Goal: Task Accomplishment & Management: Use online tool/utility

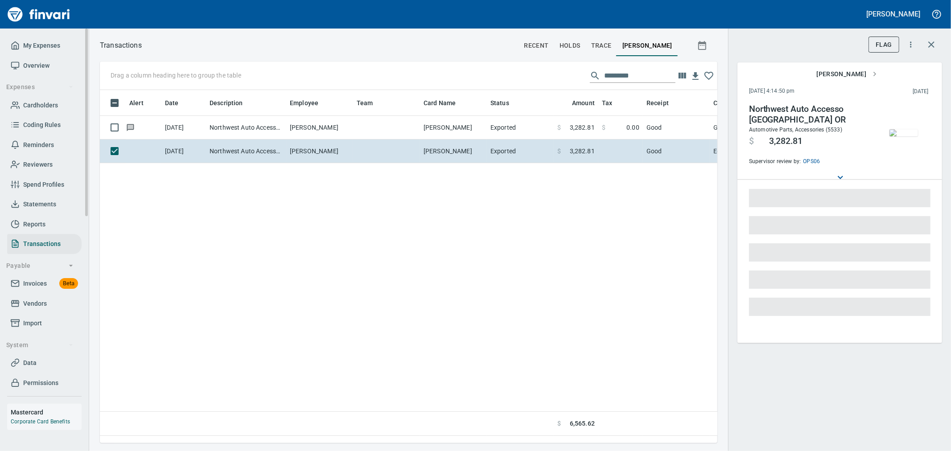
scroll to position [338, 610]
click at [33, 320] on span "Import" at bounding box center [32, 323] width 19 height 11
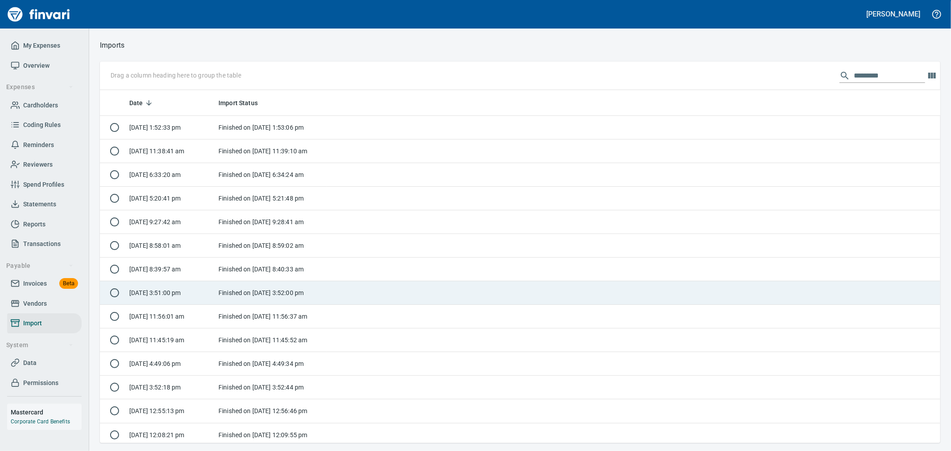
scroll to position [346, 826]
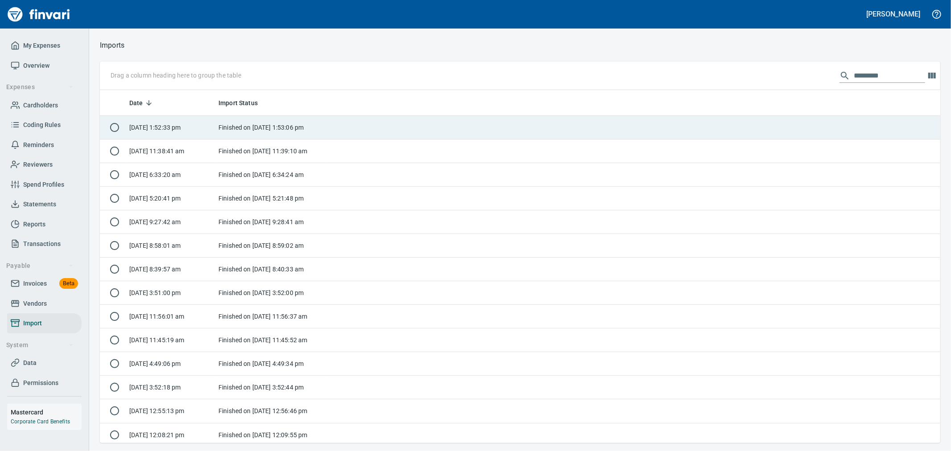
click at [252, 123] on td "Finished on [DATE] 1:53:06 pm" at bounding box center [270, 128] width 111 height 24
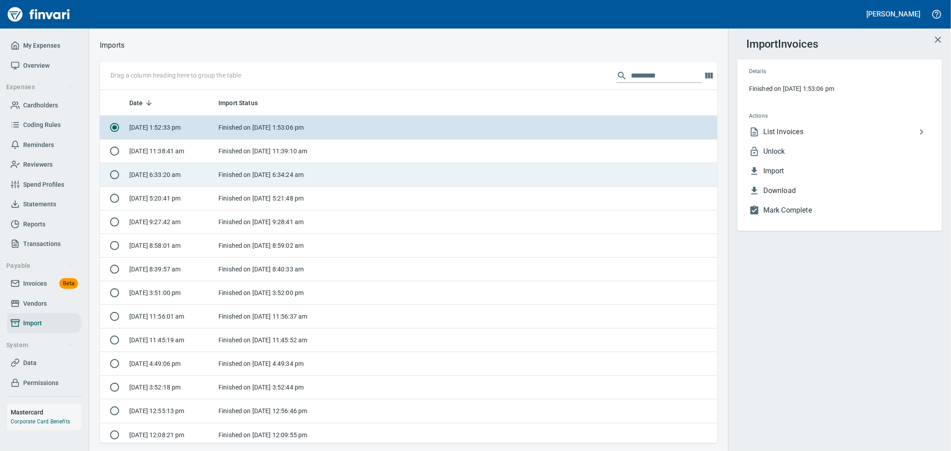
scroll to position [346, 603]
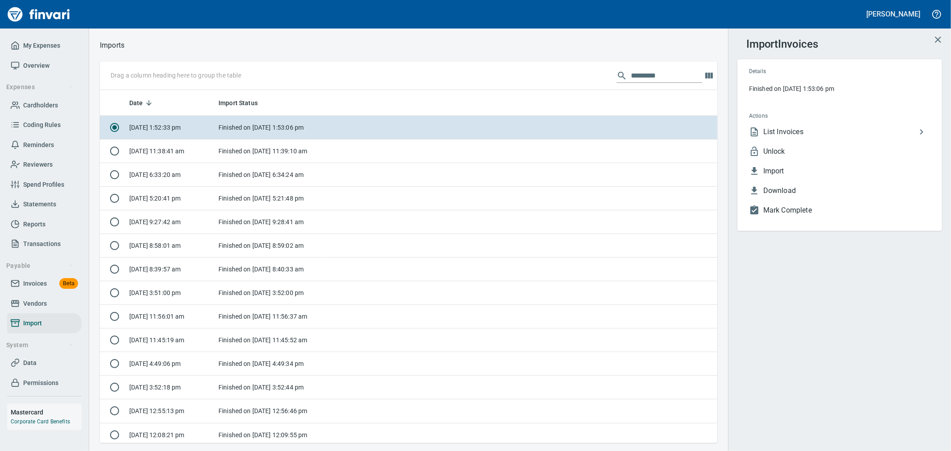
click at [806, 149] on span "Unlock" at bounding box center [847, 151] width 167 height 11
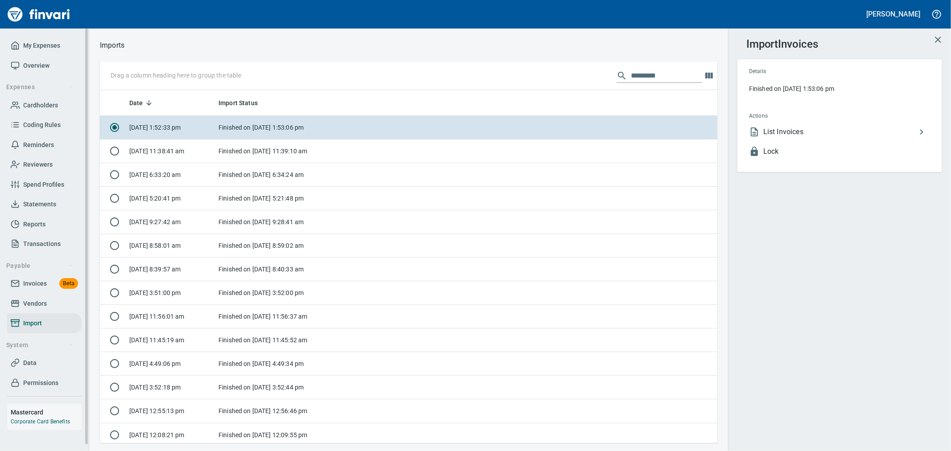
click at [43, 284] on span "Invoices" at bounding box center [35, 283] width 24 height 11
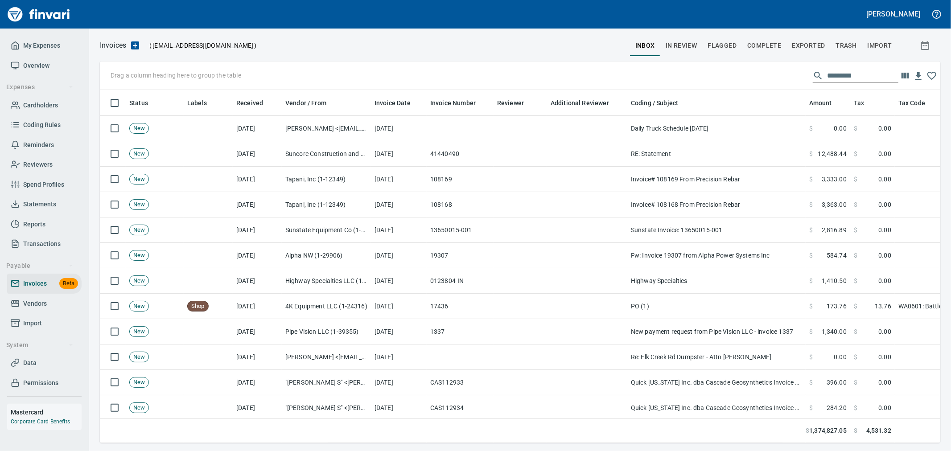
click at [767, 45] on span "Complete" at bounding box center [764, 45] width 34 height 11
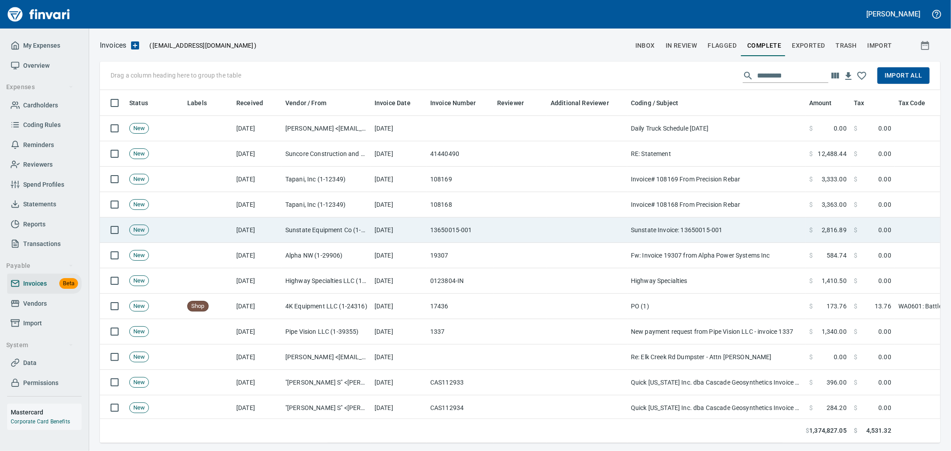
scroll to position [338, 826]
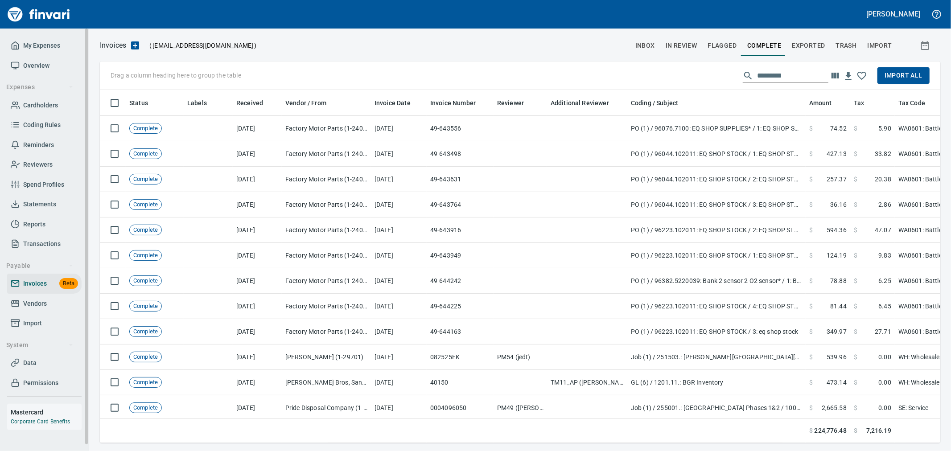
click at [44, 319] on span "Import" at bounding box center [44, 323] width 67 height 11
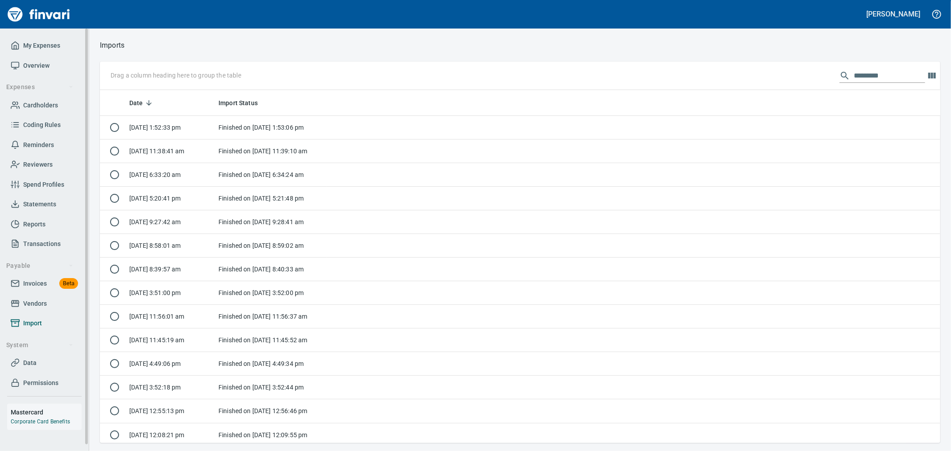
scroll to position [1, 1]
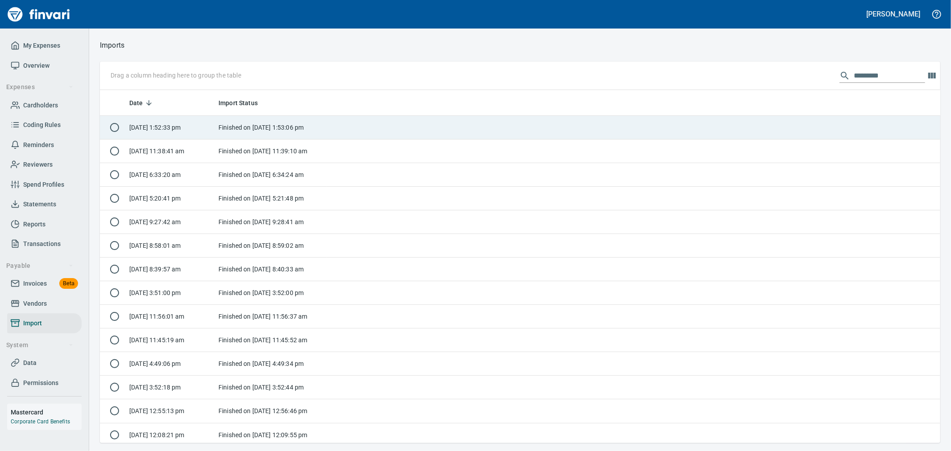
click at [278, 126] on td "Finished on [DATE] 1:53:06 pm" at bounding box center [270, 128] width 111 height 24
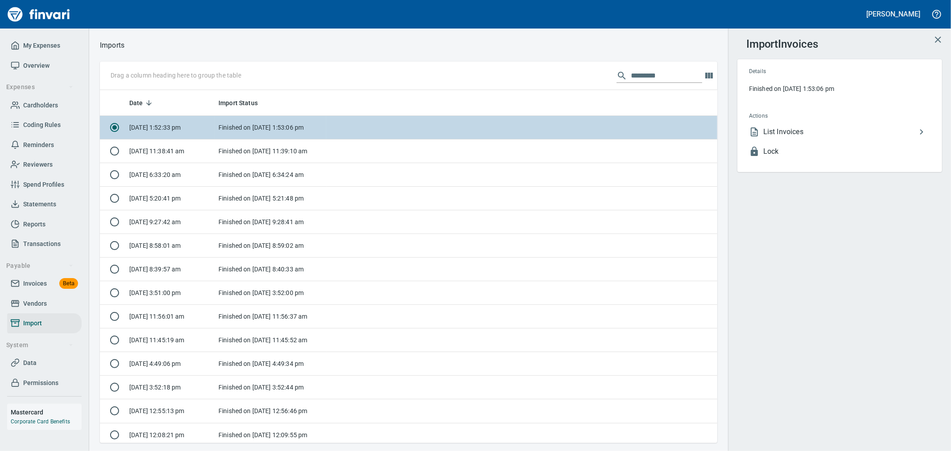
scroll to position [346, 603]
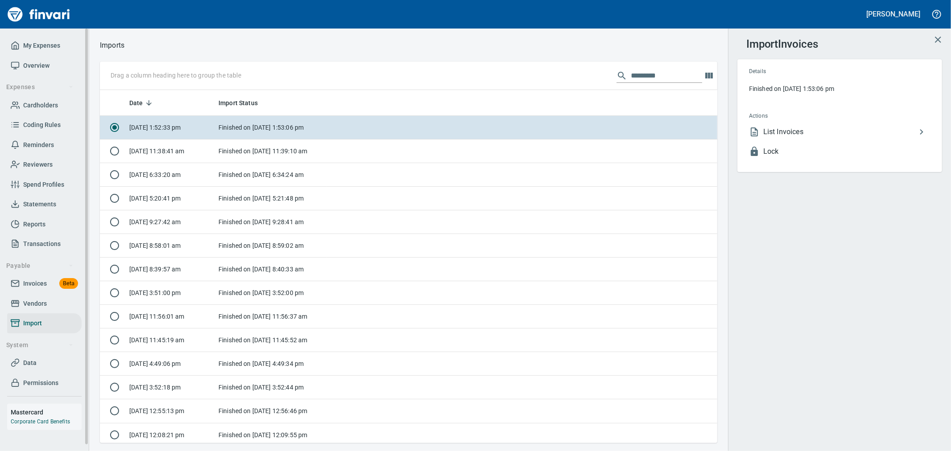
click at [36, 285] on span "Invoices" at bounding box center [35, 283] width 24 height 11
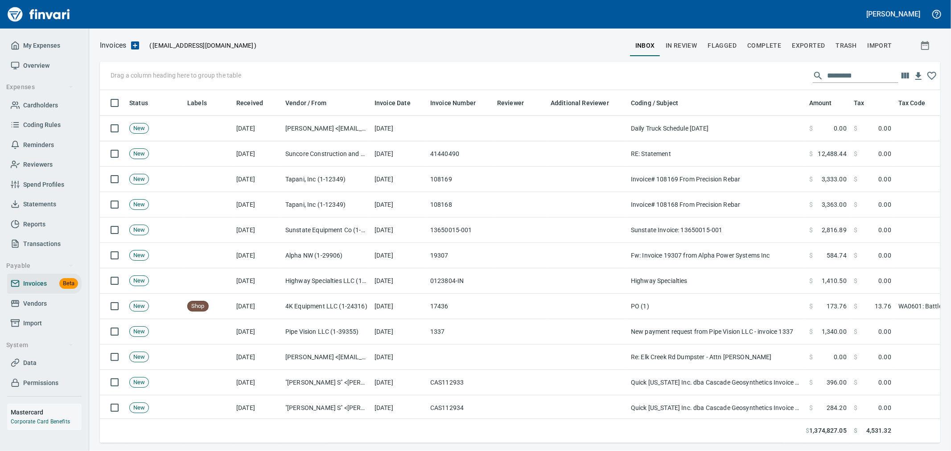
scroll to position [338, 826]
click at [759, 40] on span "Complete" at bounding box center [764, 45] width 34 height 11
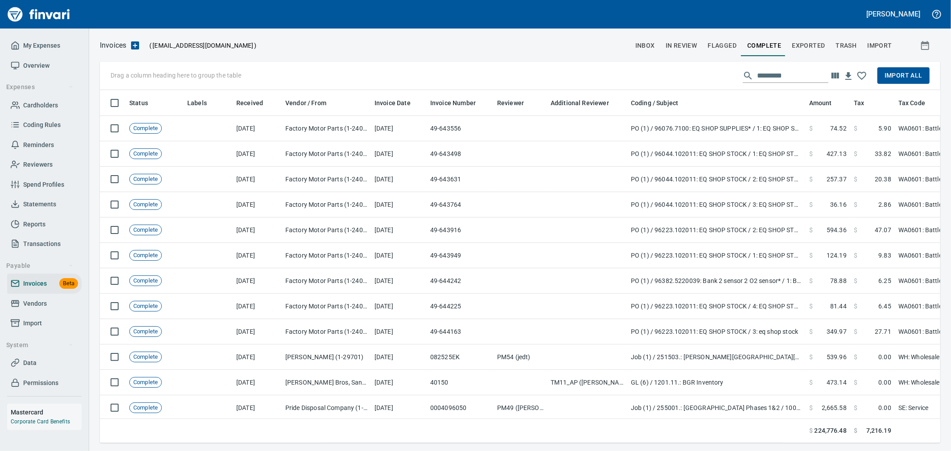
scroll to position [338, 826]
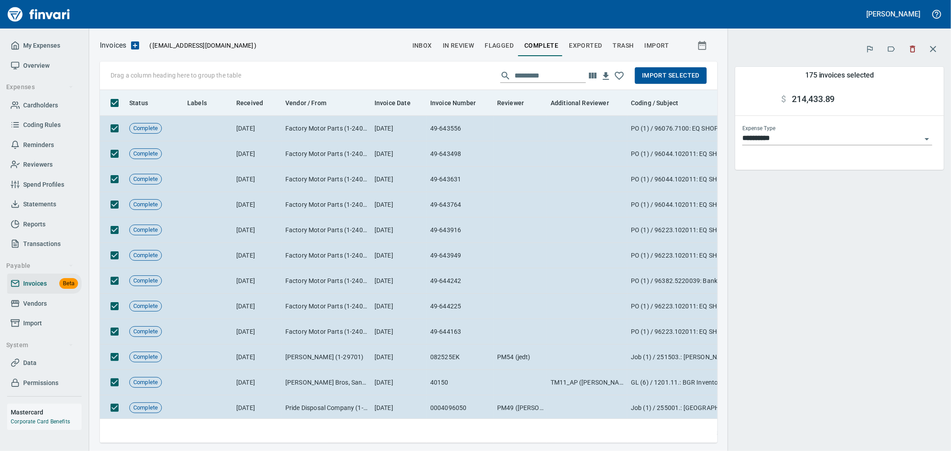
scroll to position [338, 603]
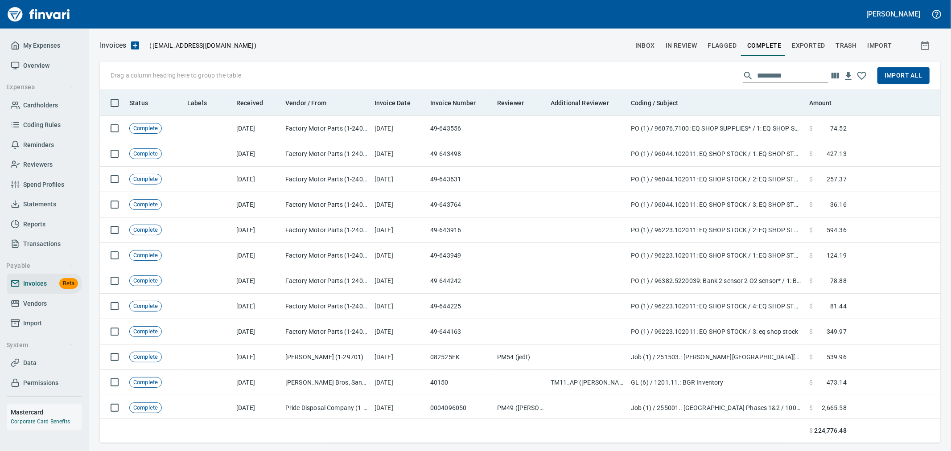
scroll to position [338, 824]
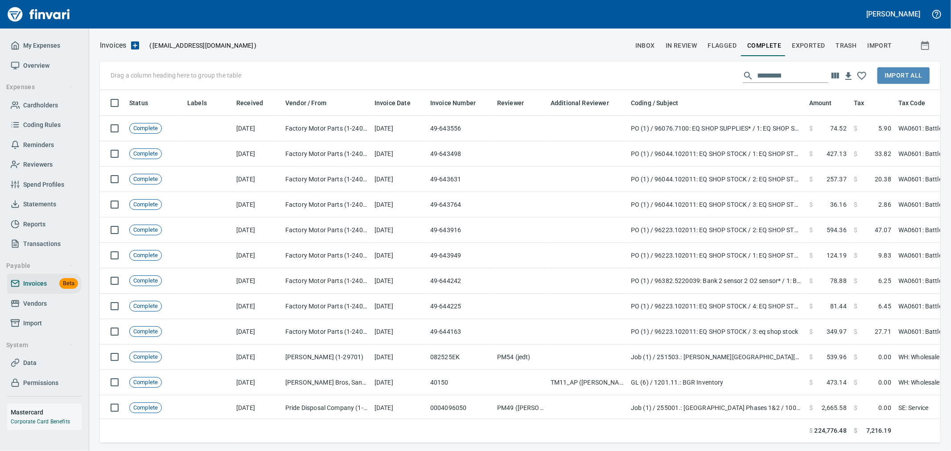
click at [909, 76] on span "Import All" at bounding box center [904, 75] width 38 height 11
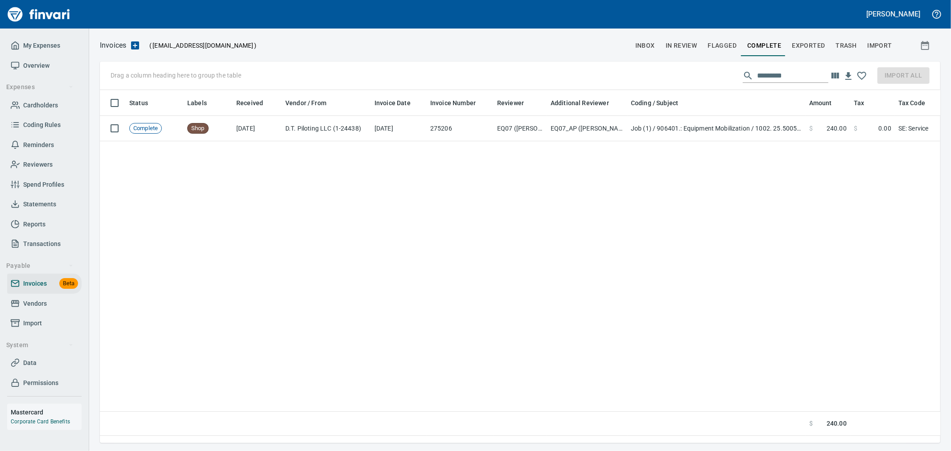
scroll to position [338, 833]
click at [679, 52] on button "In Review" at bounding box center [682, 45] width 42 height 21
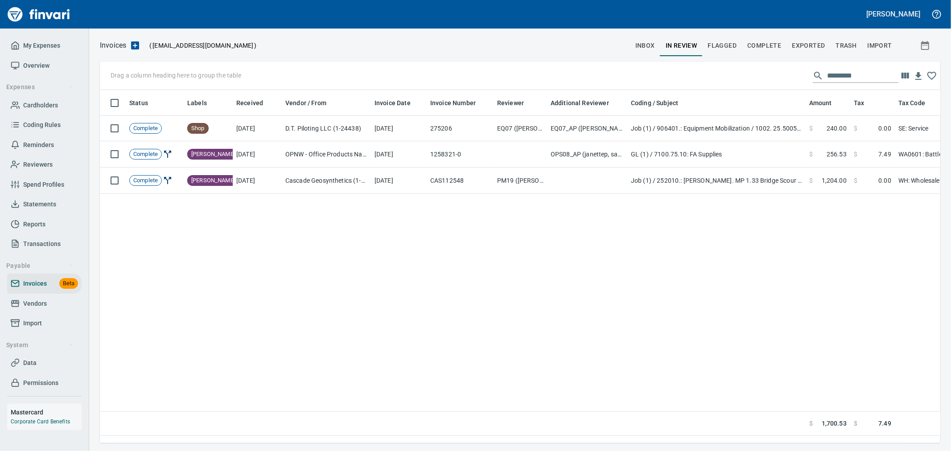
scroll to position [338, 833]
click at [846, 78] on input "text" at bounding box center [862, 76] width 71 height 14
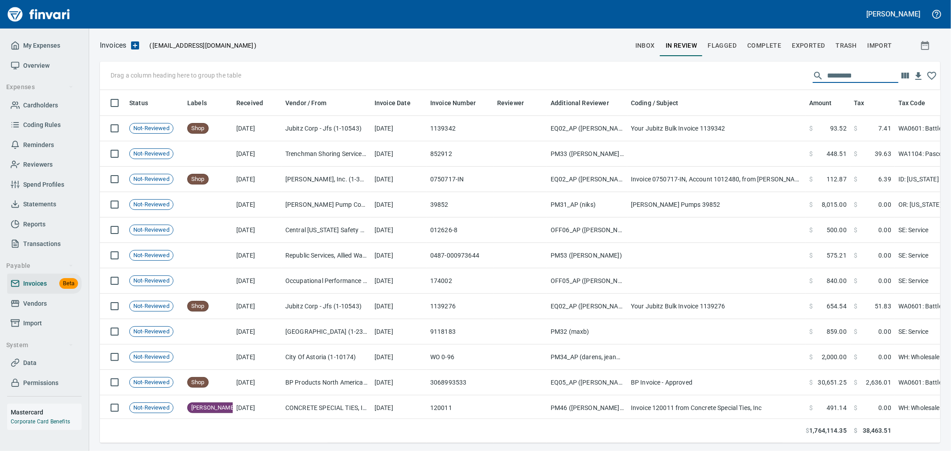
scroll to position [338, 826]
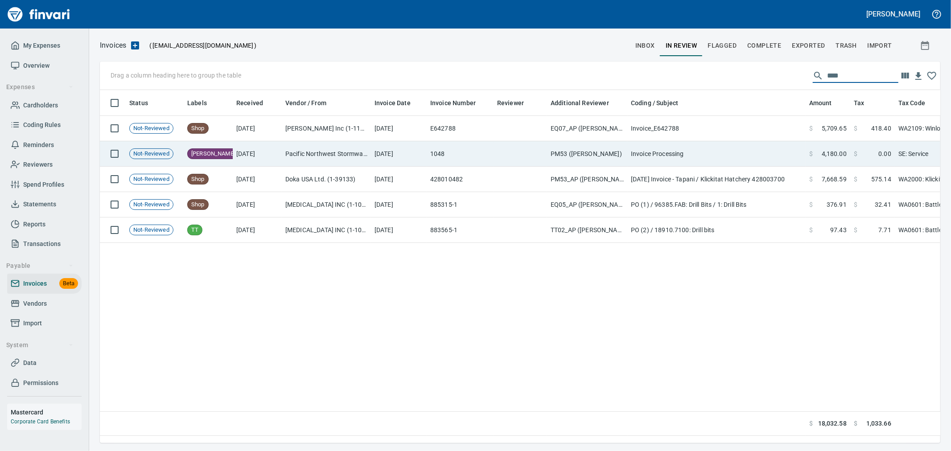
type input "****"
click at [390, 151] on td "[DATE]" at bounding box center [399, 153] width 56 height 25
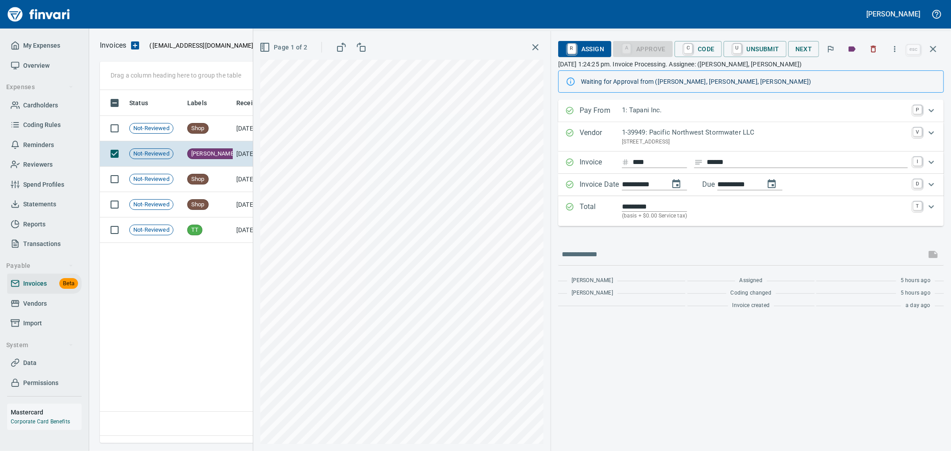
scroll to position [338, 833]
click at [594, 53] on span "R Assign" at bounding box center [585, 48] width 39 height 15
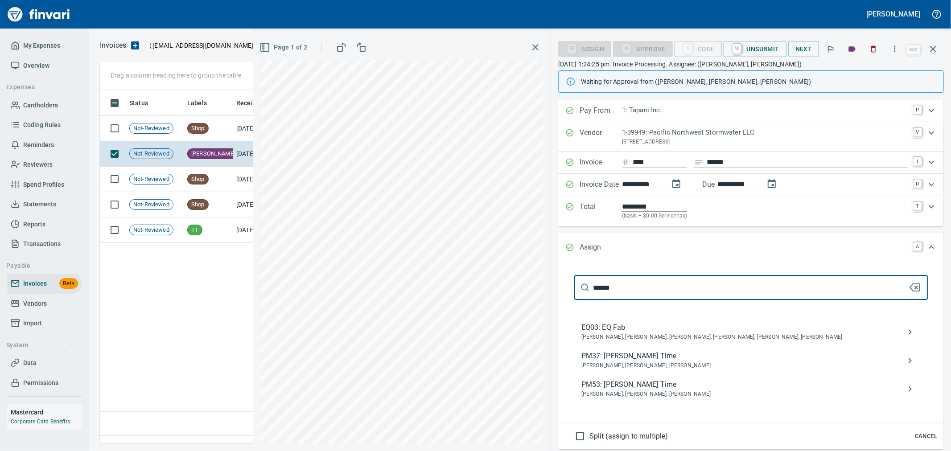
click at [479, 291] on div "**********" at bounding box center [602, 241] width 698 height 420
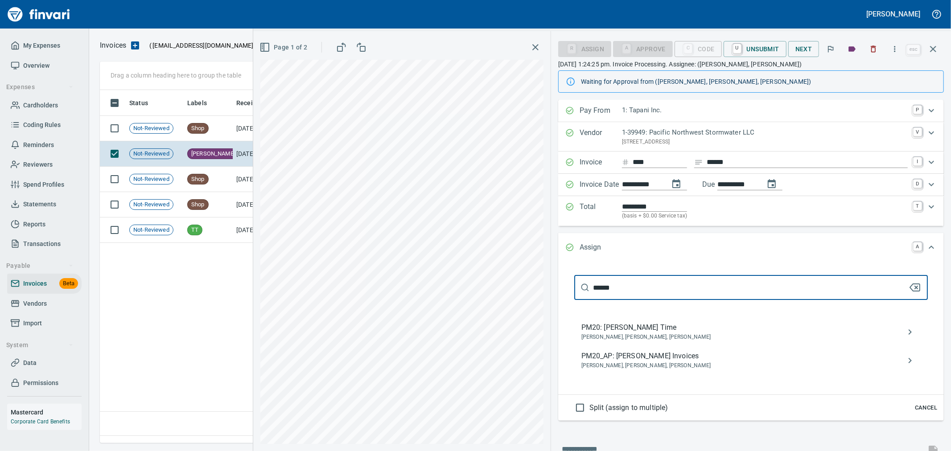
type input "******"
click at [647, 355] on span "PM20_AP: [PERSON_NAME] Invoices" at bounding box center [744, 356] width 325 height 11
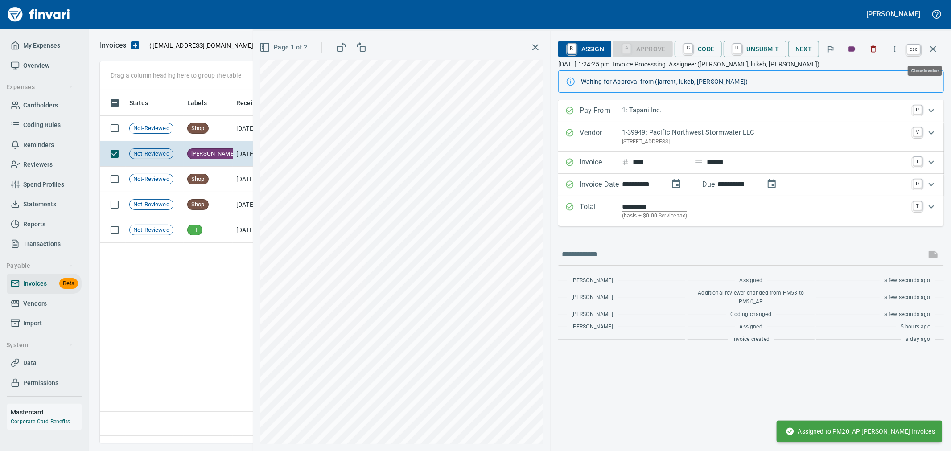
click at [932, 48] on icon "button" at bounding box center [933, 49] width 11 height 11
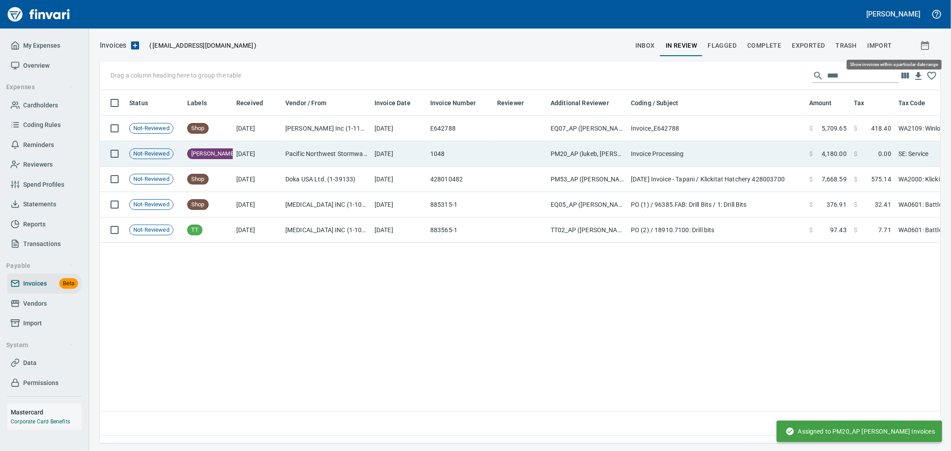
scroll to position [338, 833]
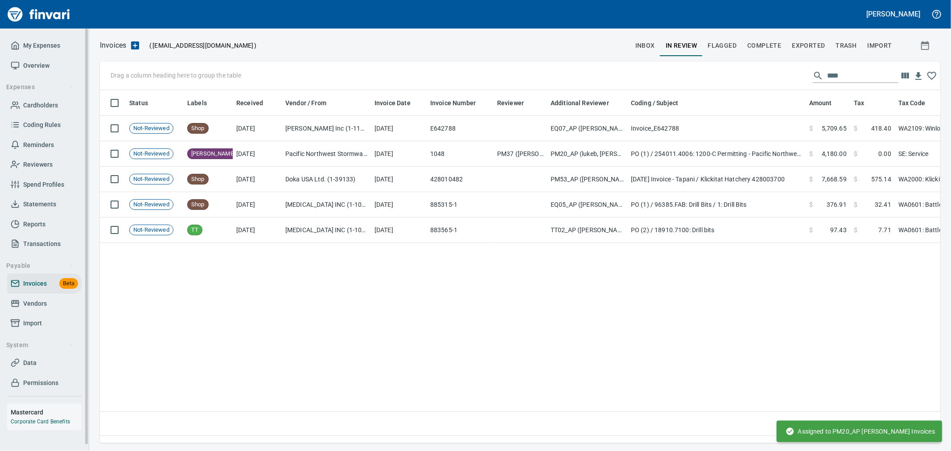
drag, startPoint x: 33, startPoint y: 301, endPoint x: 42, endPoint y: 300, distance: 9.5
click at [33, 301] on span "Vendors" at bounding box center [35, 303] width 24 height 11
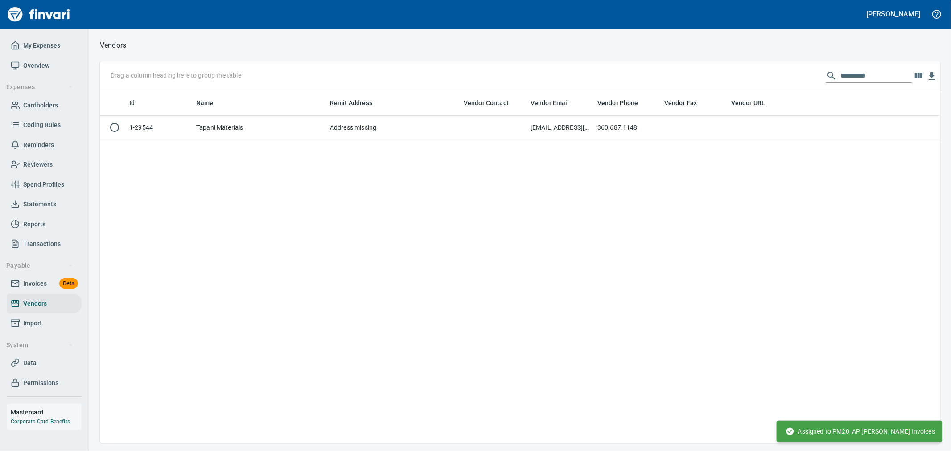
scroll to position [346, 833]
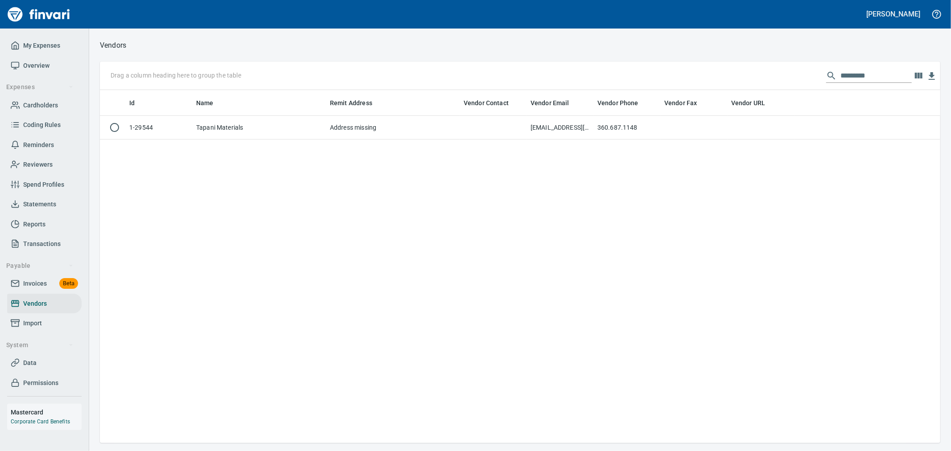
click at [875, 78] on input "*********" at bounding box center [876, 76] width 71 height 14
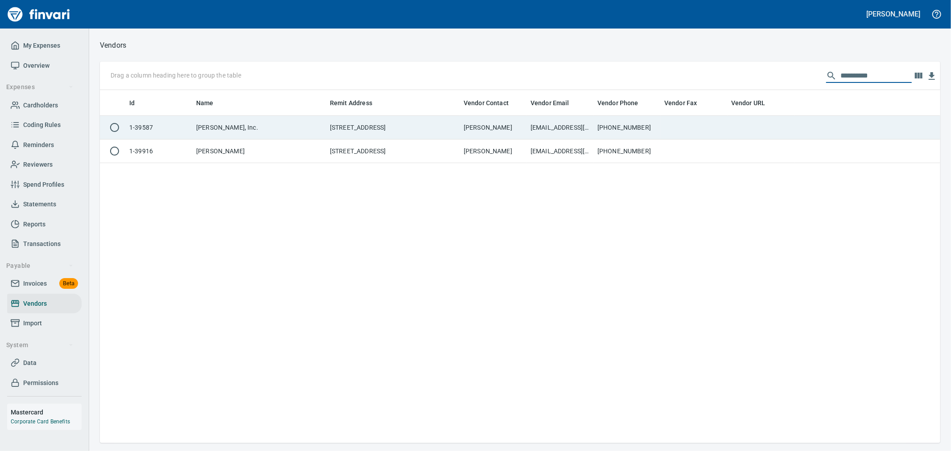
type input "**********"
click at [301, 131] on td "[PERSON_NAME], Inc." at bounding box center [260, 128] width 134 height 24
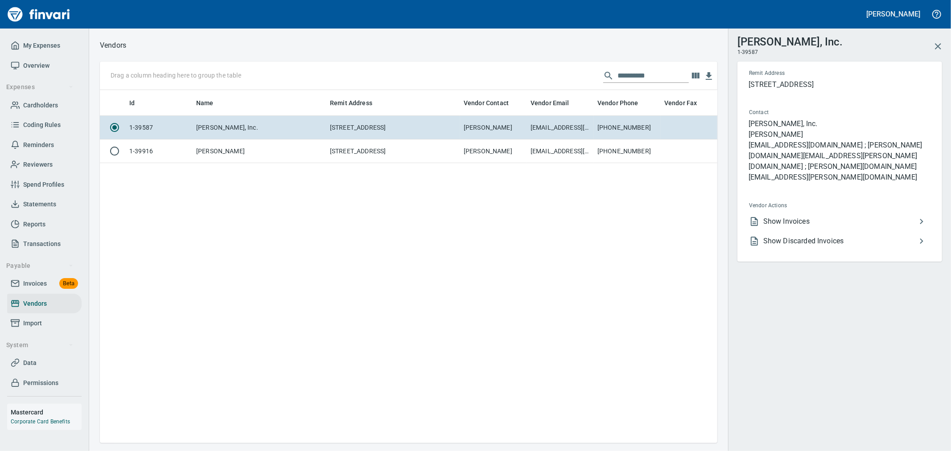
scroll to position [338, 610]
click at [813, 216] on span "Show Invoices" at bounding box center [840, 221] width 153 height 11
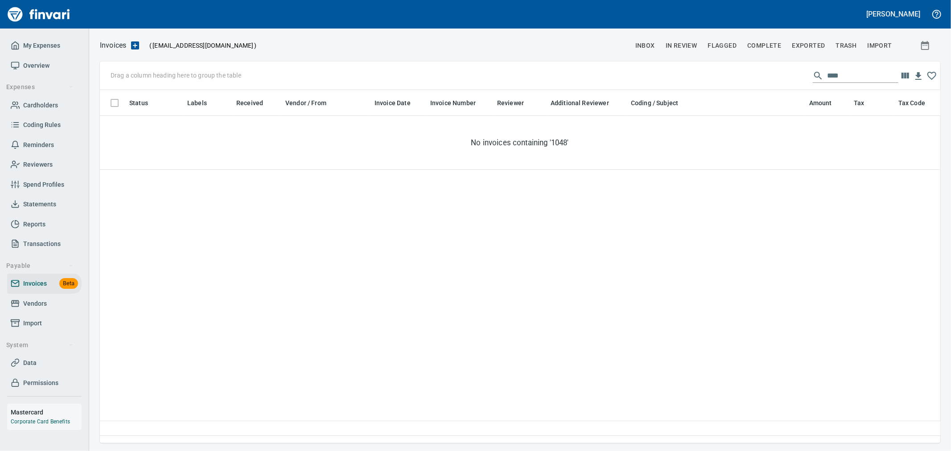
scroll to position [338, 833]
click at [887, 79] on input "****" at bounding box center [862, 76] width 71 height 14
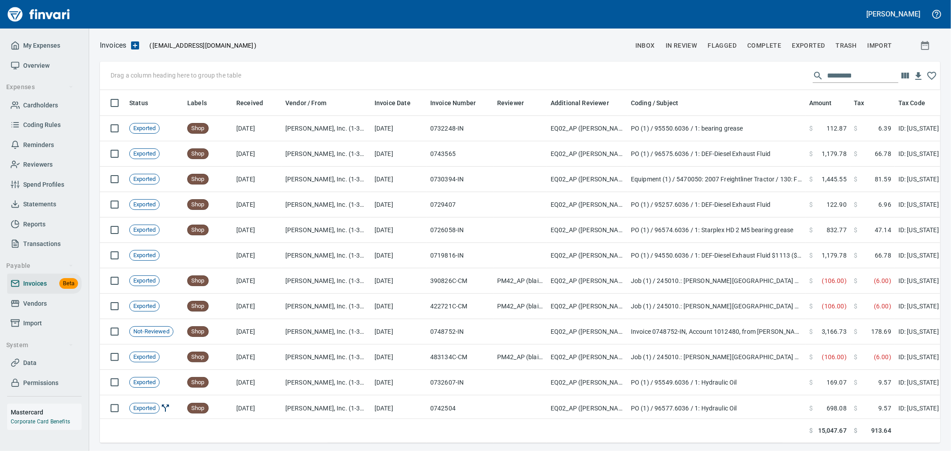
click at [863, 72] on input "text" at bounding box center [862, 76] width 71 height 14
paste input "**********"
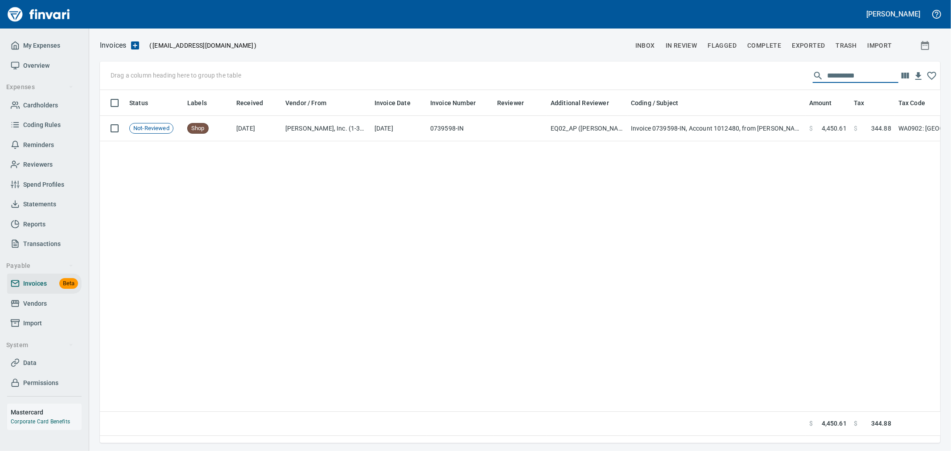
type input "**********"
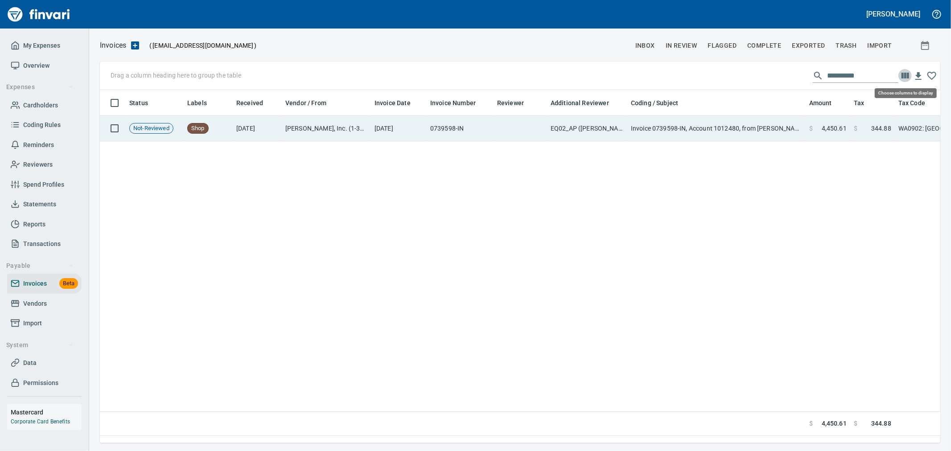
click at [704, 130] on td "Invoice 0739598-IN, Account 1012480, from [PERSON_NAME]" at bounding box center [717, 128] width 178 height 25
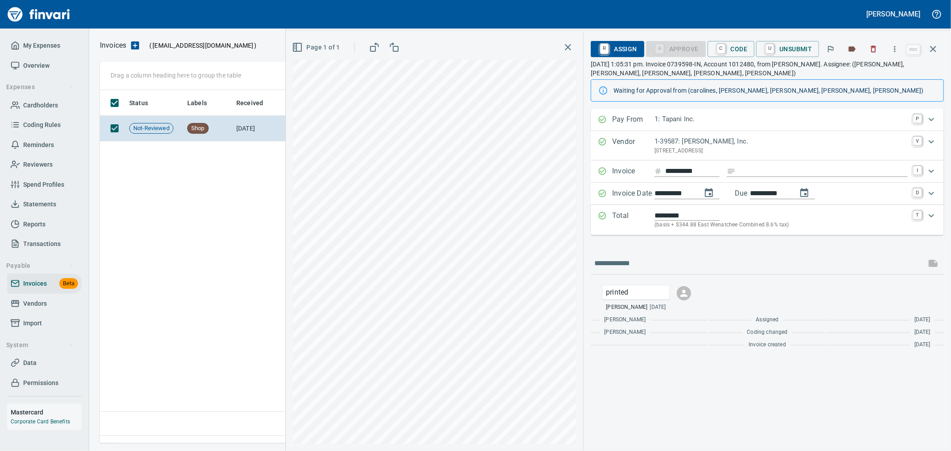
click at [901, 50] on button "button" at bounding box center [895, 49] width 20 height 20
click at [868, 70] on span "Download" at bounding box center [894, 75] width 86 height 11
click at [876, 51] on icon "button" at bounding box center [873, 49] width 9 height 9
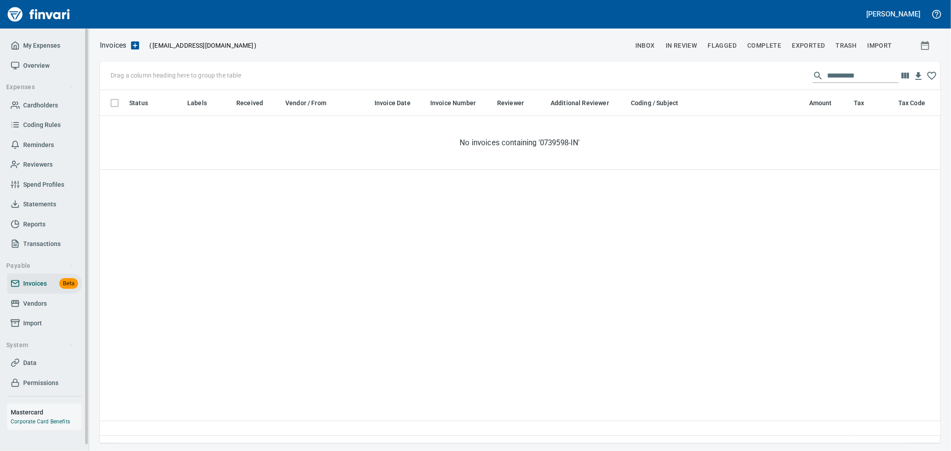
click at [59, 295] on link "Vendors" at bounding box center [44, 304] width 74 height 20
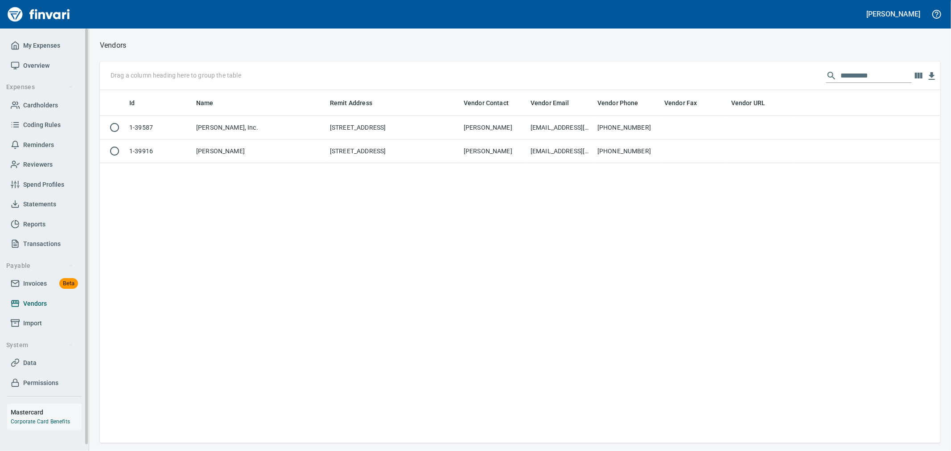
scroll to position [346, 833]
drag, startPoint x: 729, startPoint y: 77, endPoint x: 684, endPoint y: 78, distance: 45.5
click at [684, 78] on div "**********" at bounding box center [520, 76] width 841 height 29
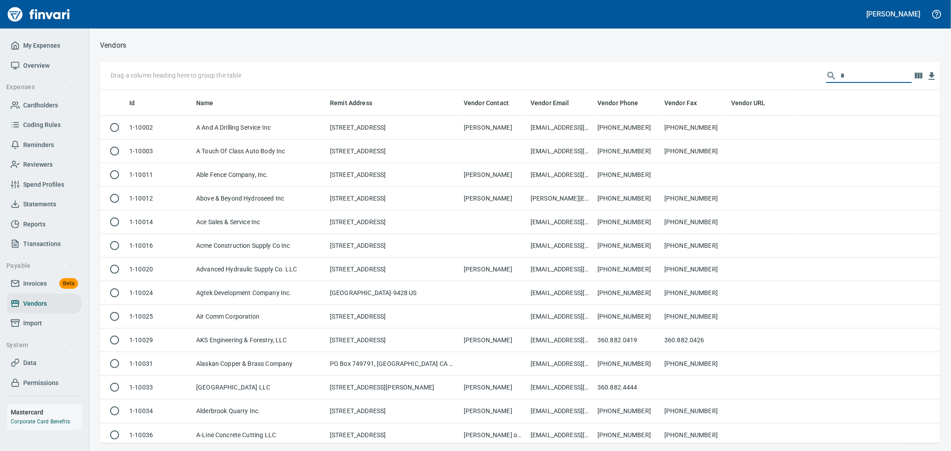
scroll to position [346, 826]
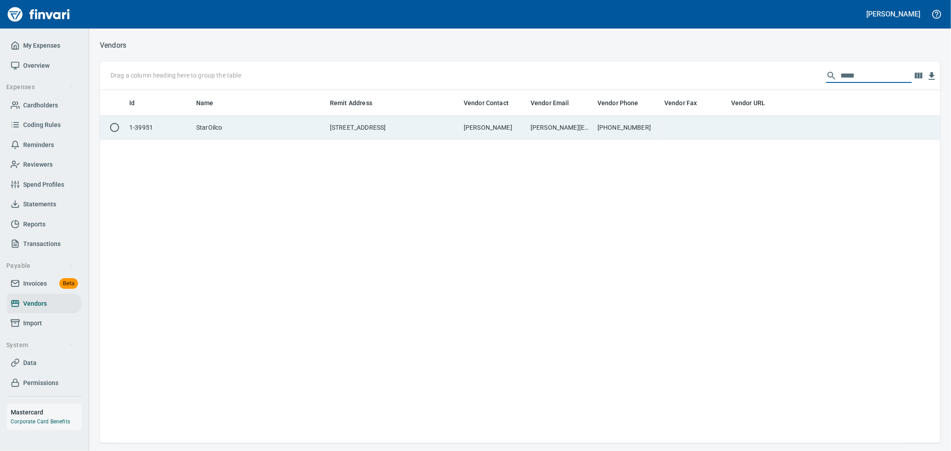
type input "*****"
click at [662, 131] on td at bounding box center [694, 128] width 67 height 24
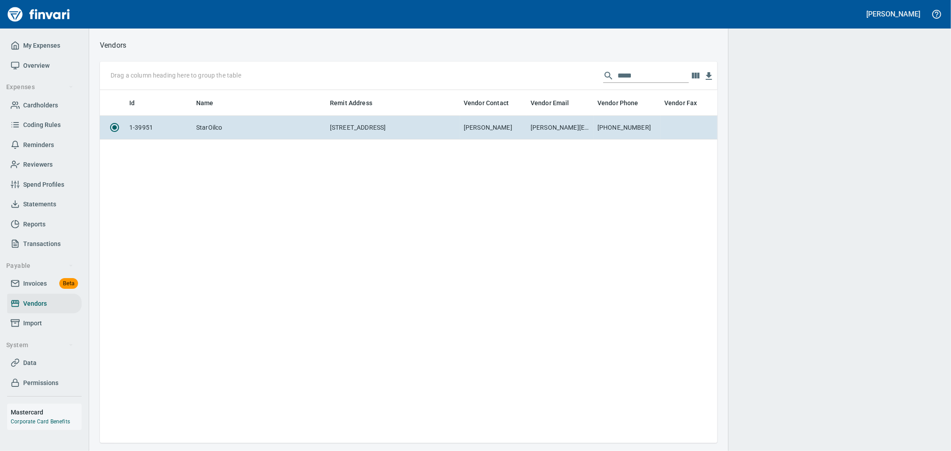
scroll to position [338, 610]
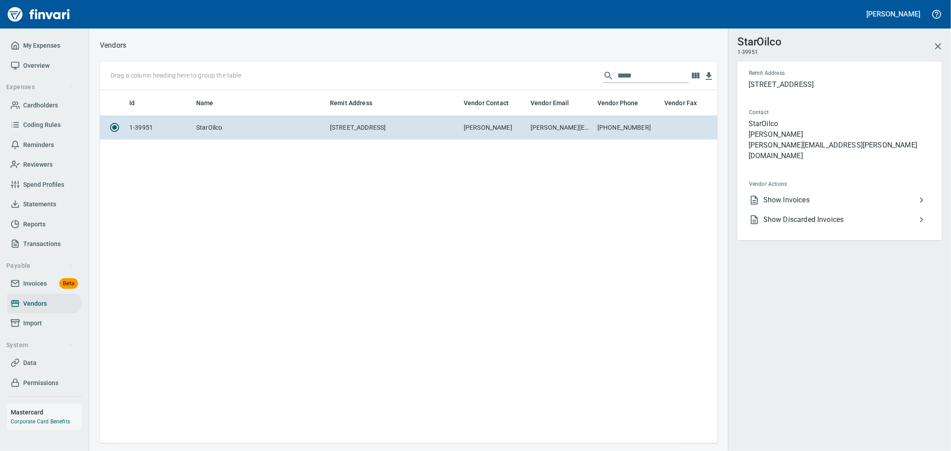
click at [811, 190] on li "Show Invoices" at bounding box center [836, 200] width 189 height 20
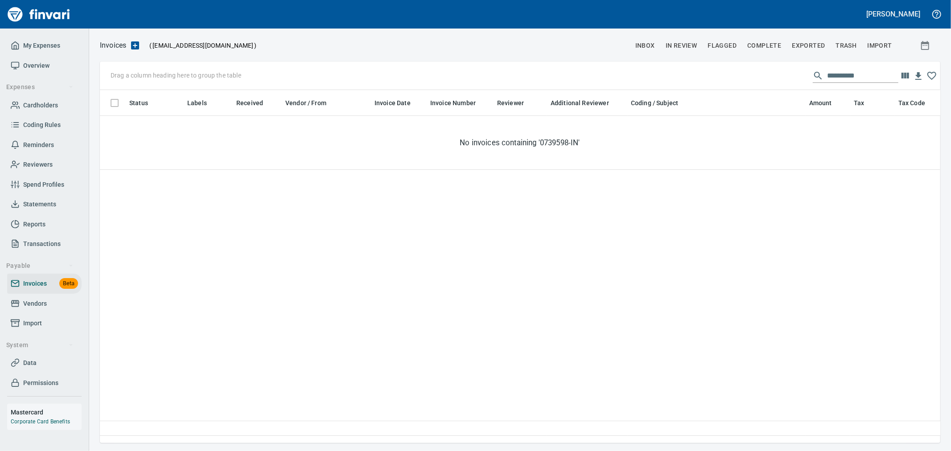
scroll to position [338, 833]
click at [858, 78] on input "**********" at bounding box center [862, 76] width 71 height 14
paste input "text"
drag, startPoint x: 819, startPoint y: 76, endPoint x: 849, endPoint y: 99, distance: 38.1
click at [820, 76] on div "**********" at bounding box center [856, 76] width 86 height 14
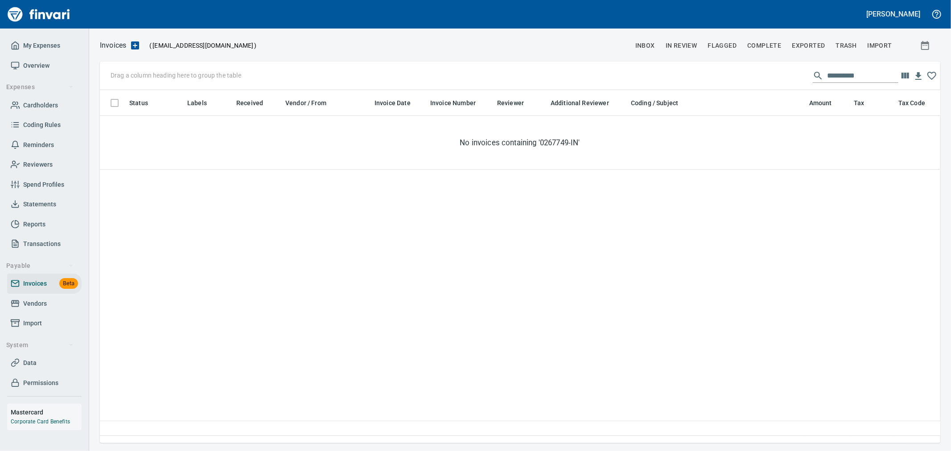
click at [871, 74] on input "**********" at bounding box center [862, 76] width 71 height 14
paste input "text"
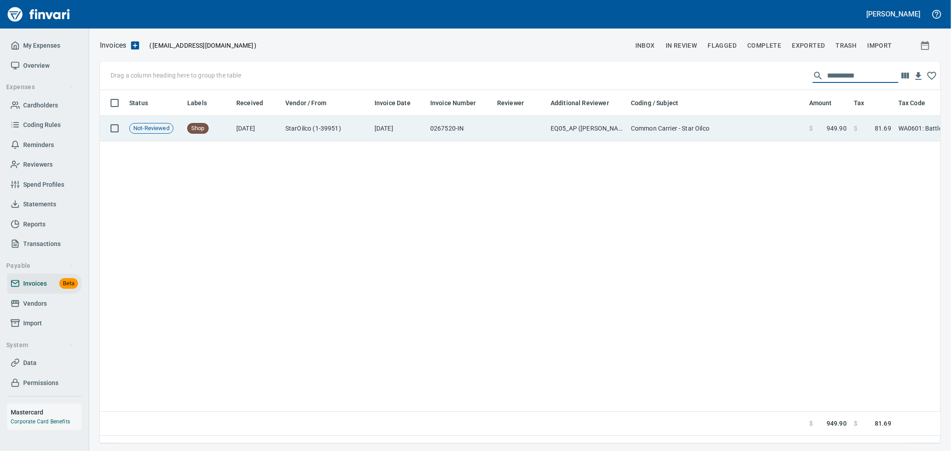
type input "**********"
click at [785, 136] on td "Common Carrier - Star Oilco" at bounding box center [717, 128] width 178 height 25
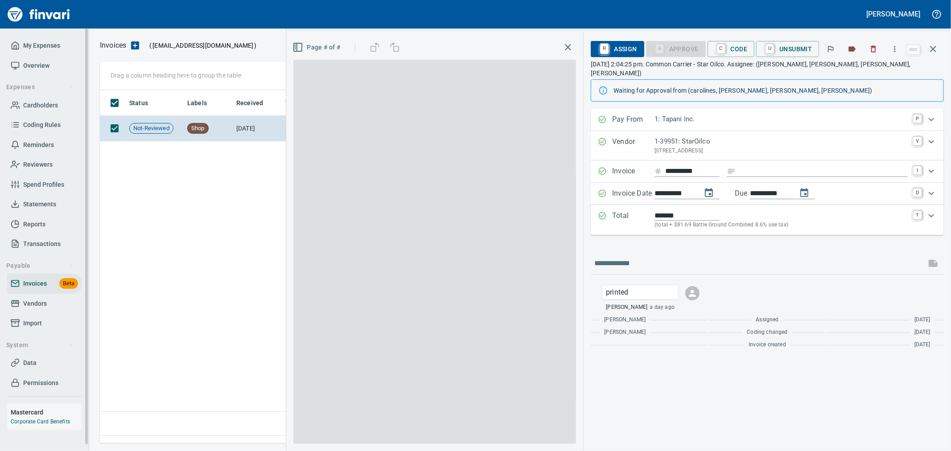
scroll to position [338, 833]
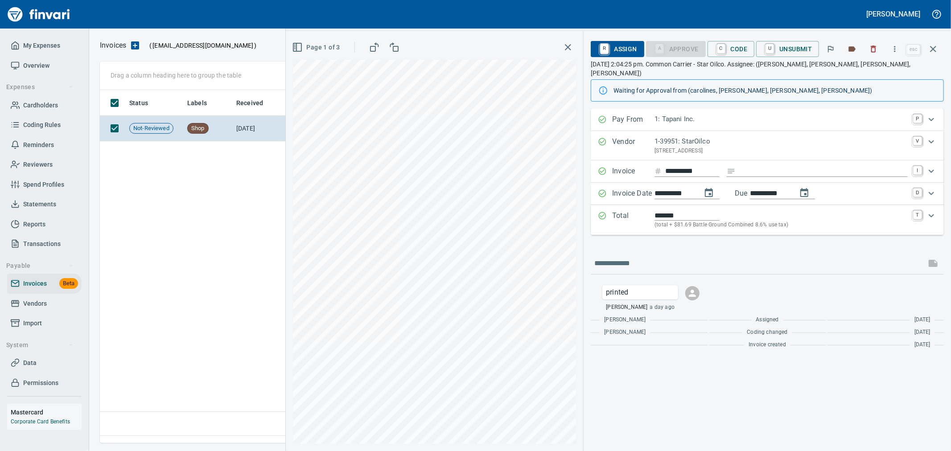
click at [898, 49] on icon "button" at bounding box center [895, 49] width 9 height 9
click at [879, 70] on span "Download" at bounding box center [894, 75] width 86 height 11
click at [868, 46] on button "button" at bounding box center [874, 49] width 20 height 20
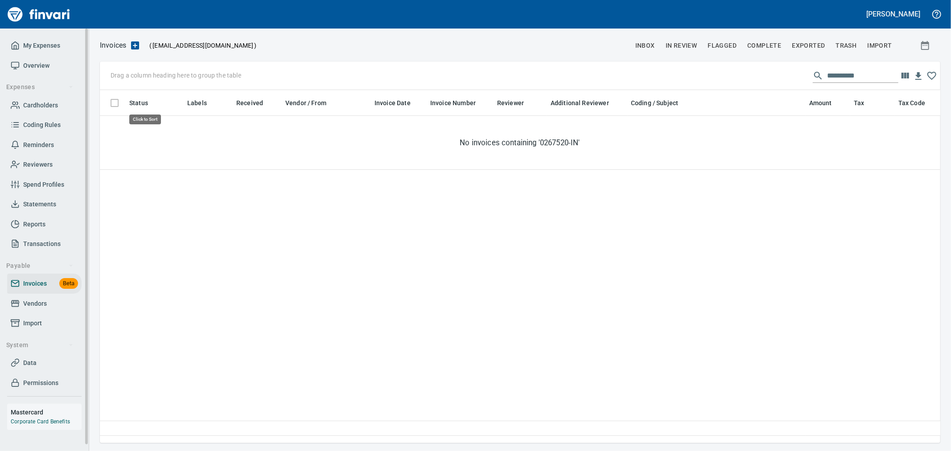
scroll to position [338, 833]
click at [28, 304] on span "Vendors" at bounding box center [35, 303] width 24 height 11
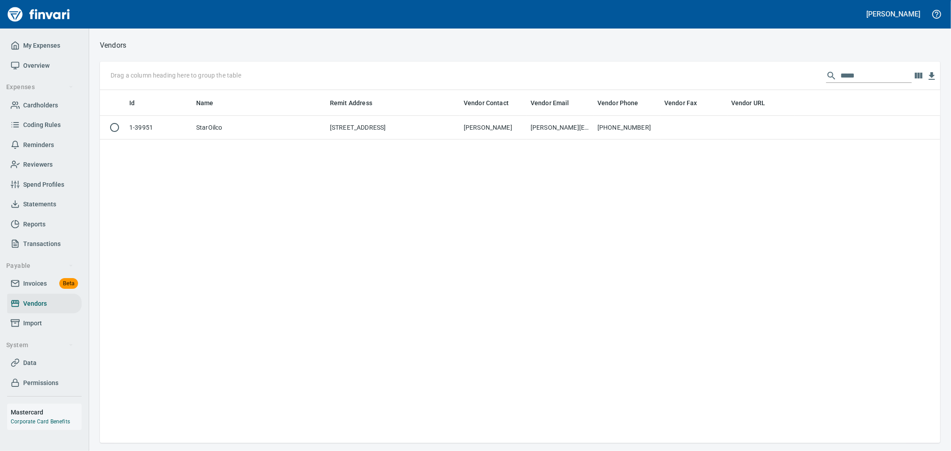
scroll to position [346, 833]
drag, startPoint x: 717, startPoint y: 68, endPoint x: 645, endPoint y: 70, distance: 71.9
click at [645, 70] on div "Drag a column heading here to group the table *****" at bounding box center [520, 76] width 841 height 29
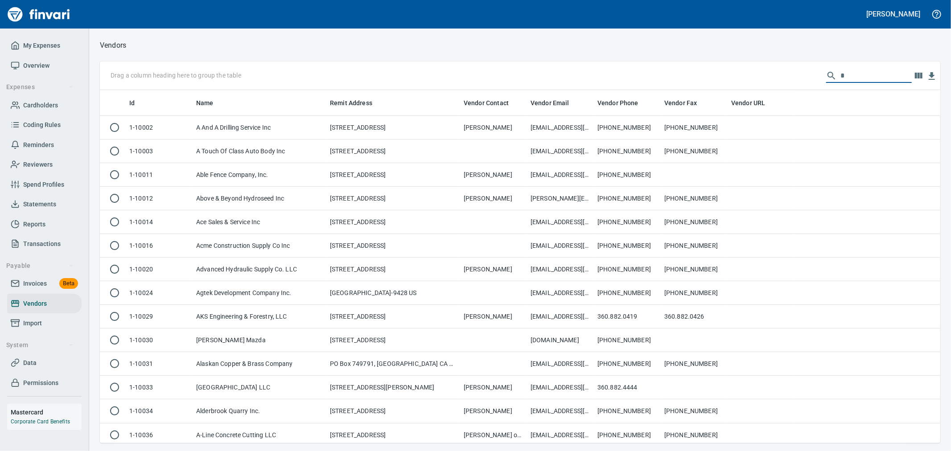
scroll to position [346, 826]
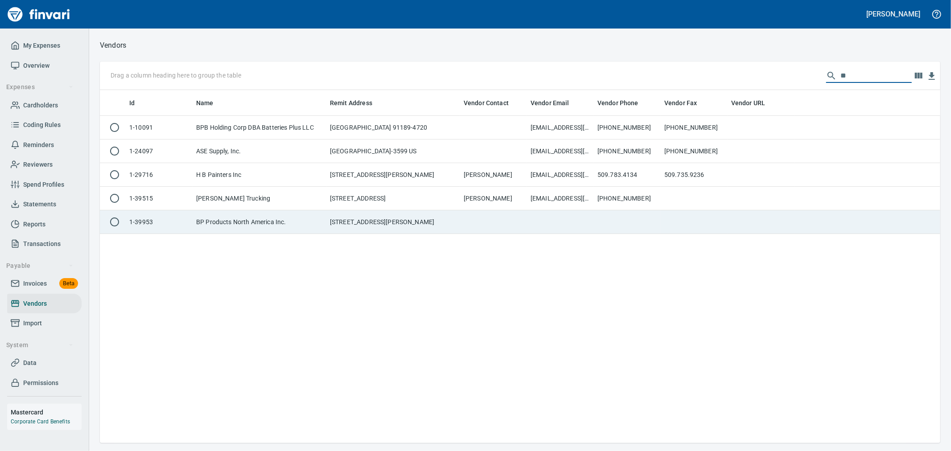
type input "**"
click at [398, 216] on td "[STREET_ADDRESS][PERSON_NAME]" at bounding box center [393, 223] width 134 height 24
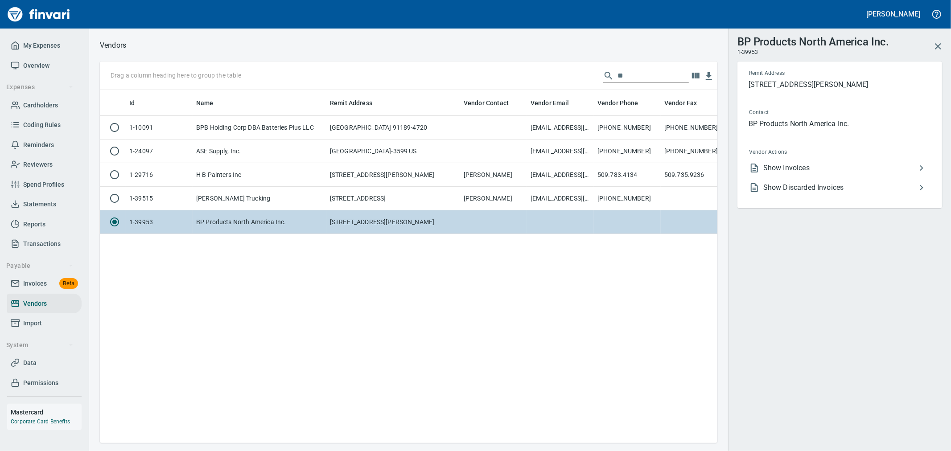
scroll to position [338, 610]
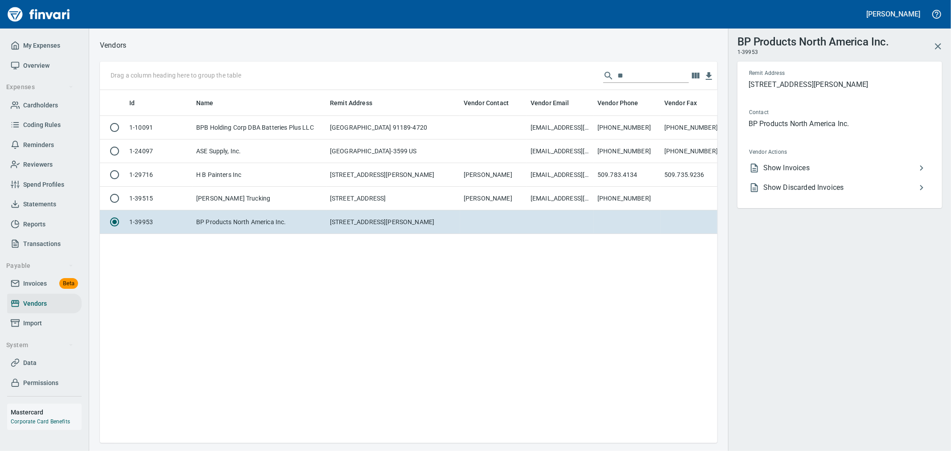
click at [824, 166] on span "Show Invoices" at bounding box center [840, 168] width 153 height 11
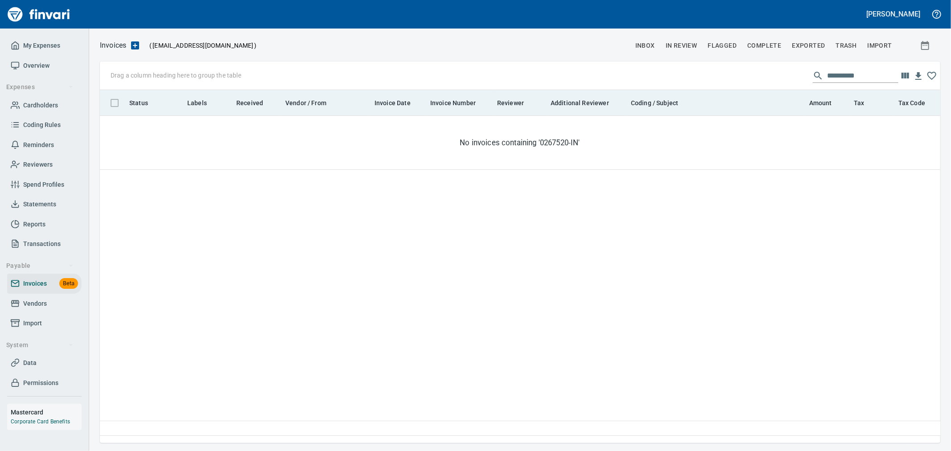
scroll to position [338, 833]
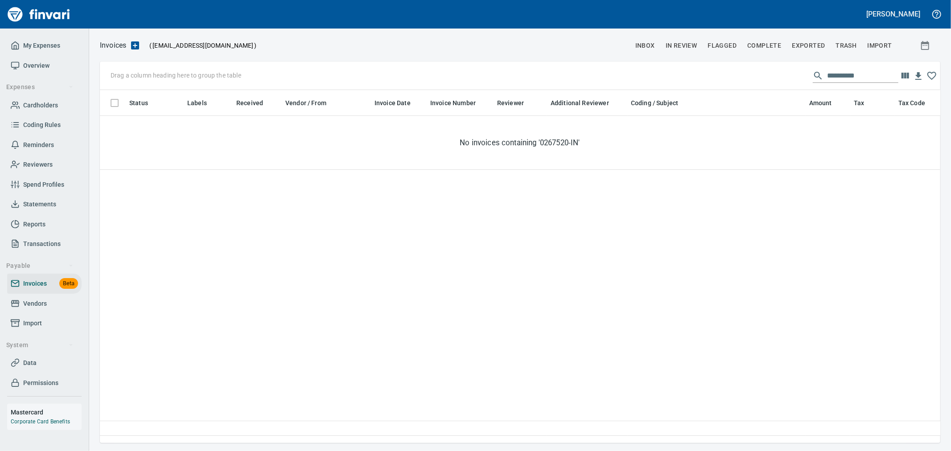
click at [861, 78] on input "**********" at bounding box center [862, 76] width 71 height 14
paste input "text"
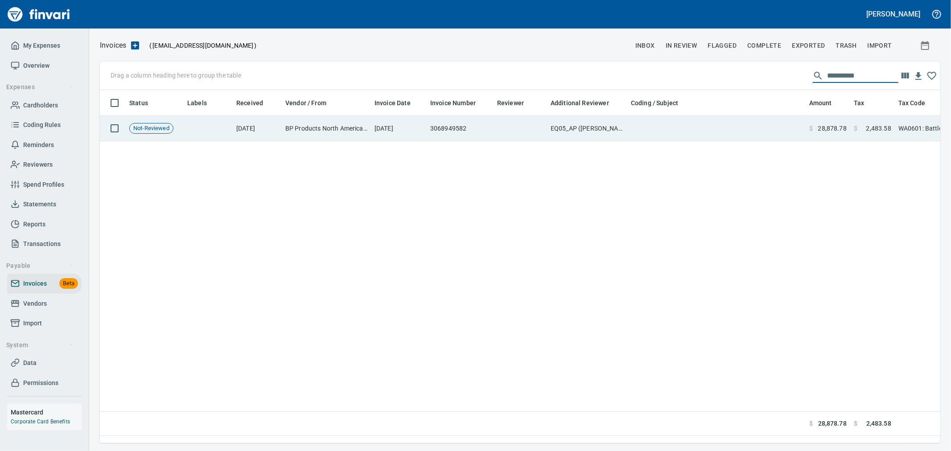
type input "**********"
click at [822, 141] on div "Status Labels Received Vendor / From Invoice Date Invoice Number Reviewer Addit…" at bounding box center [520, 263] width 841 height 346
click at [822, 133] on td "$ 28,878.78" at bounding box center [828, 128] width 45 height 25
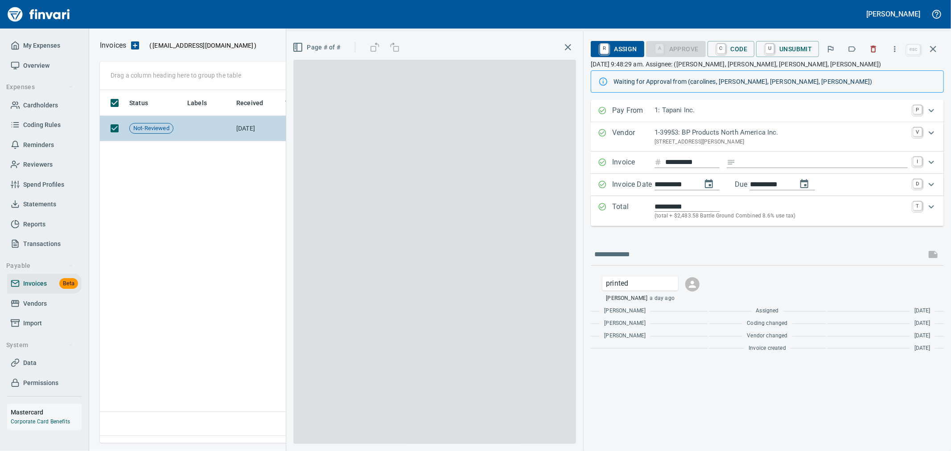
scroll to position [338, 833]
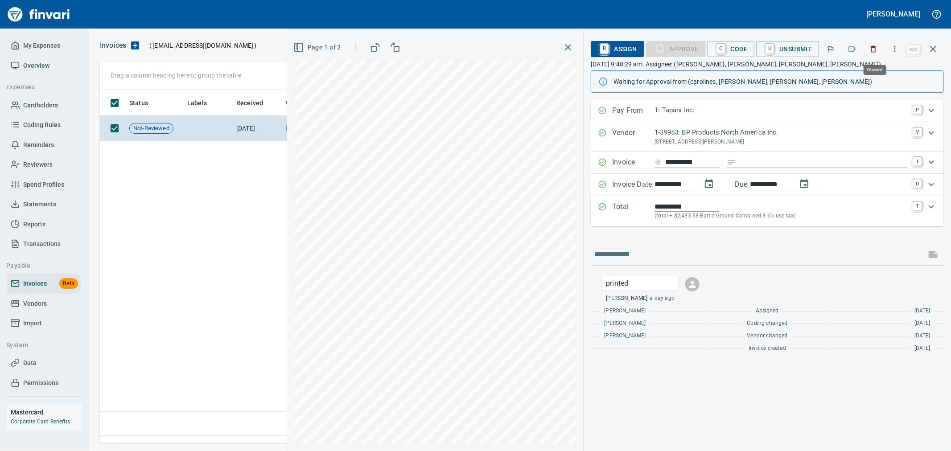
click at [871, 45] on icon "button" at bounding box center [873, 49] width 9 height 9
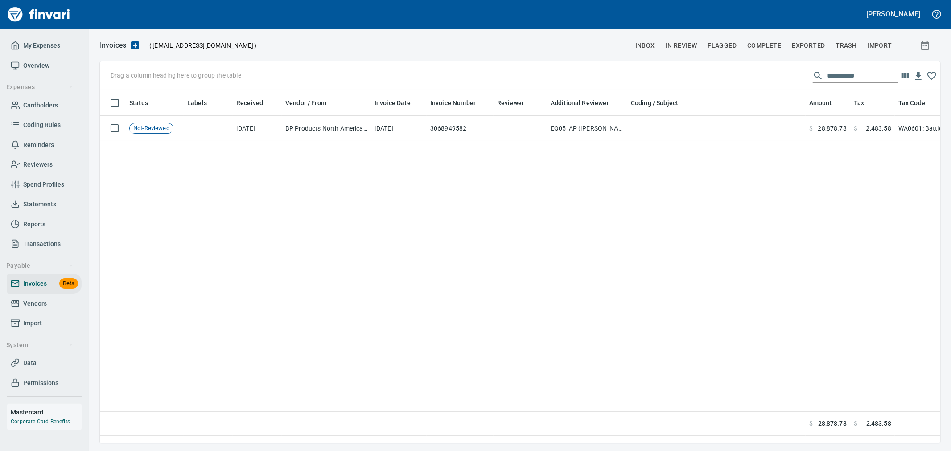
scroll to position [338, 833]
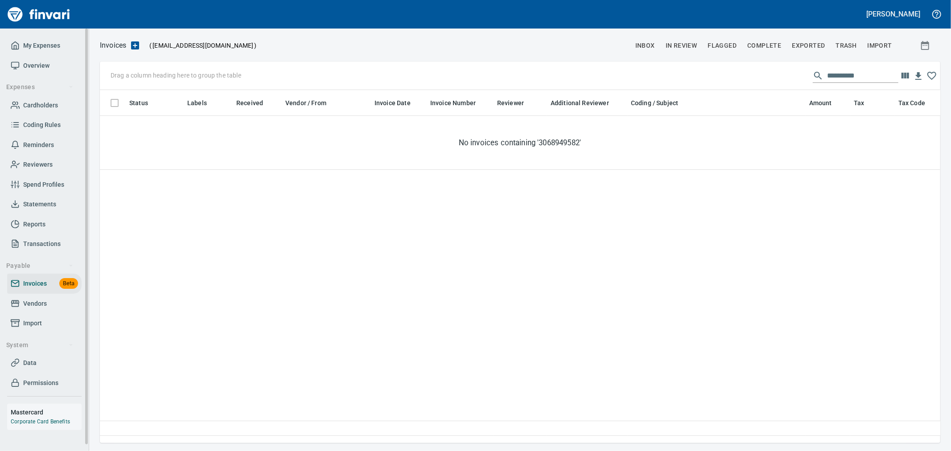
click at [59, 301] on span "Vendors" at bounding box center [44, 303] width 67 height 11
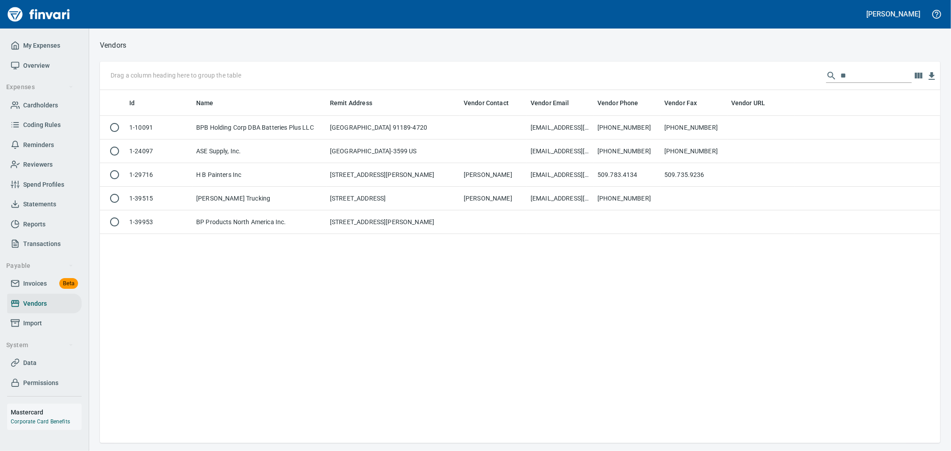
scroll to position [346, 833]
drag, startPoint x: 846, startPoint y: 70, endPoint x: 760, endPoint y: 73, distance: 86.1
click at [760, 73] on div "Drag a column heading here to group the table **" at bounding box center [520, 76] width 841 height 29
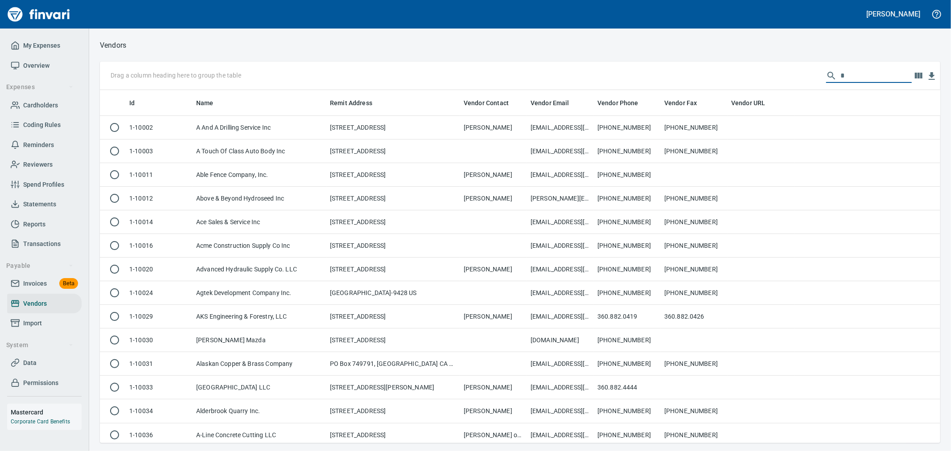
scroll to position [346, 826]
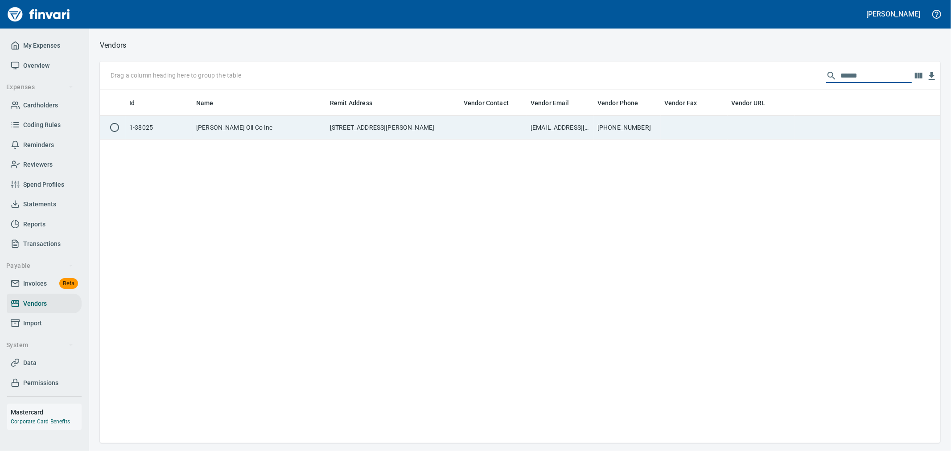
type input "******"
click at [582, 133] on td "[EMAIL_ADDRESS][DOMAIN_NAME]" at bounding box center [560, 128] width 67 height 24
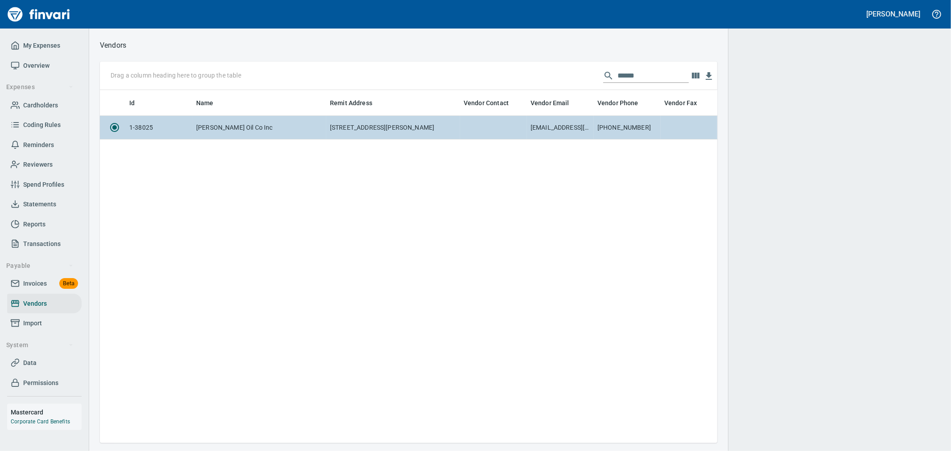
scroll to position [338, 610]
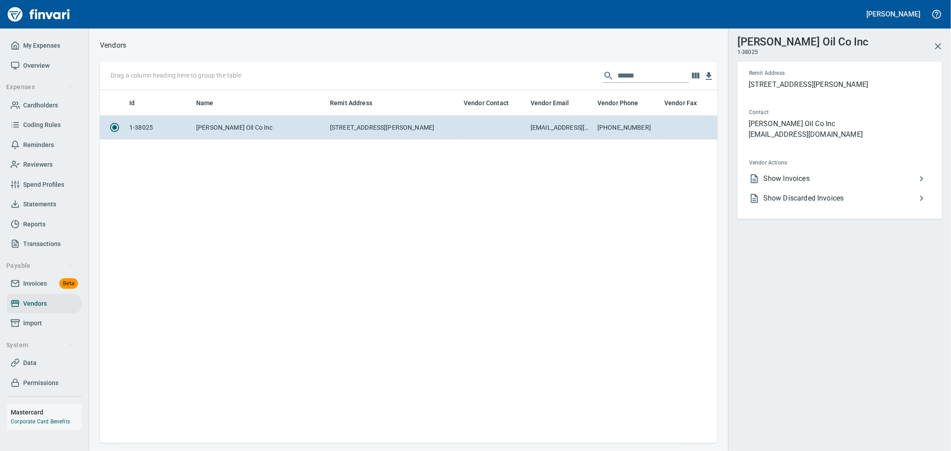
click at [828, 183] on span "Show Invoices" at bounding box center [840, 178] width 153 height 11
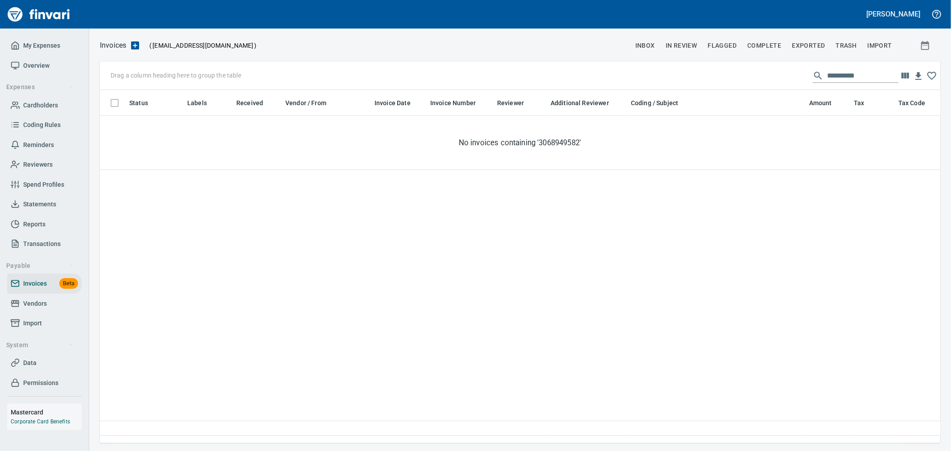
scroll to position [338, 833]
click at [864, 74] on input "**********" at bounding box center [862, 76] width 71 height 14
paste input "text"
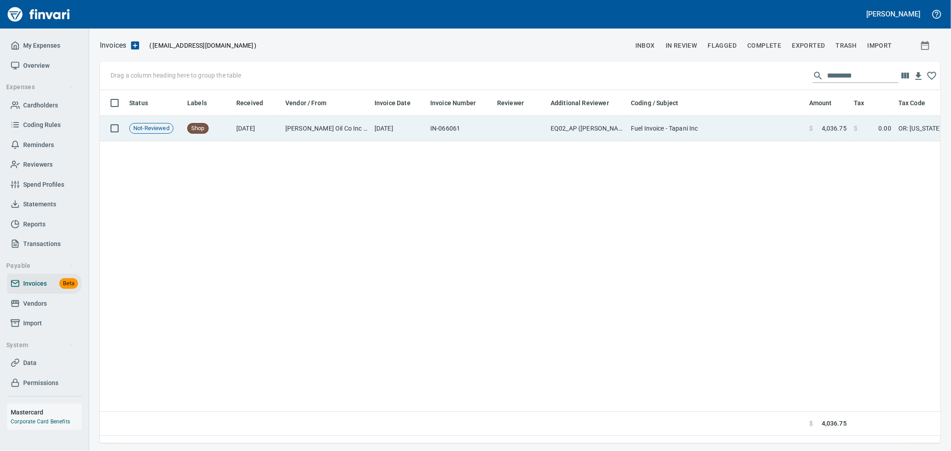
click at [797, 131] on td "Fuel Invoice - Tapani Inc" at bounding box center [717, 128] width 178 height 25
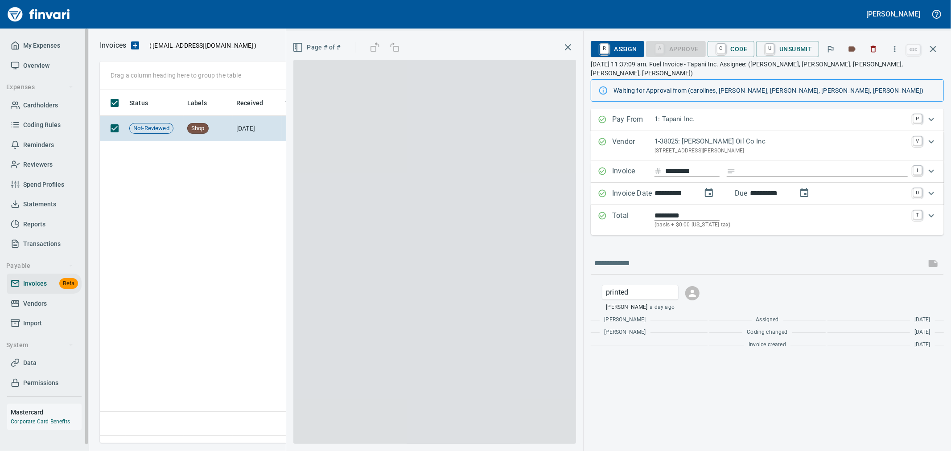
scroll to position [338, 833]
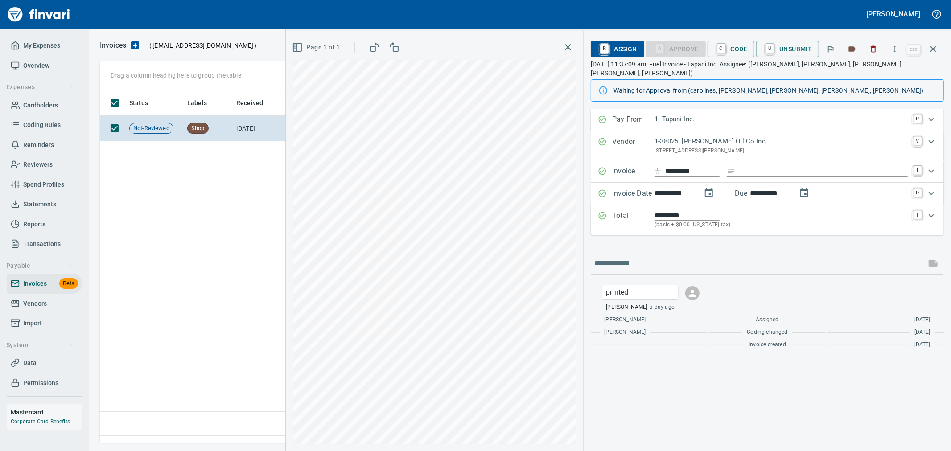
click at [896, 50] on icon "button" at bounding box center [895, 49] width 1 height 6
click at [866, 67] on li "Download" at bounding box center [887, 75] width 114 height 20
click at [876, 51] on icon "button" at bounding box center [873, 49] width 9 height 9
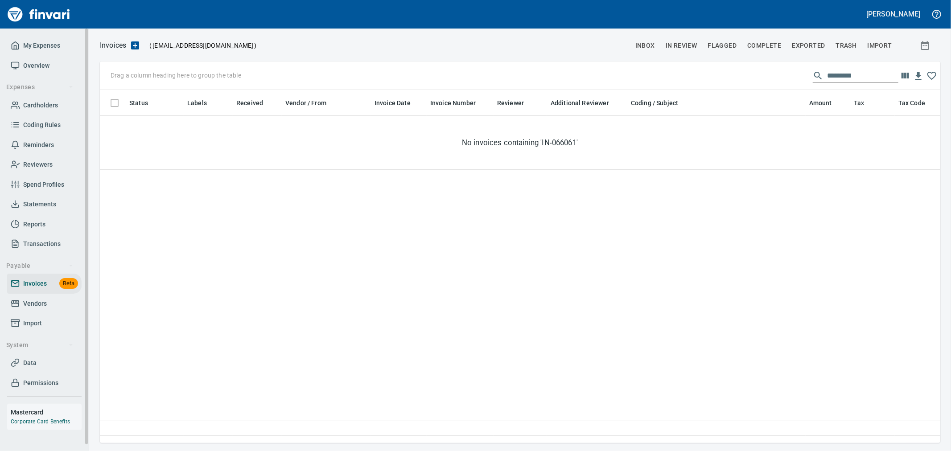
scroll to position [338, 833]
click at [861, 77] on input "*********" at bounding box center [862, 76] width 71 height 14
paste input "text"
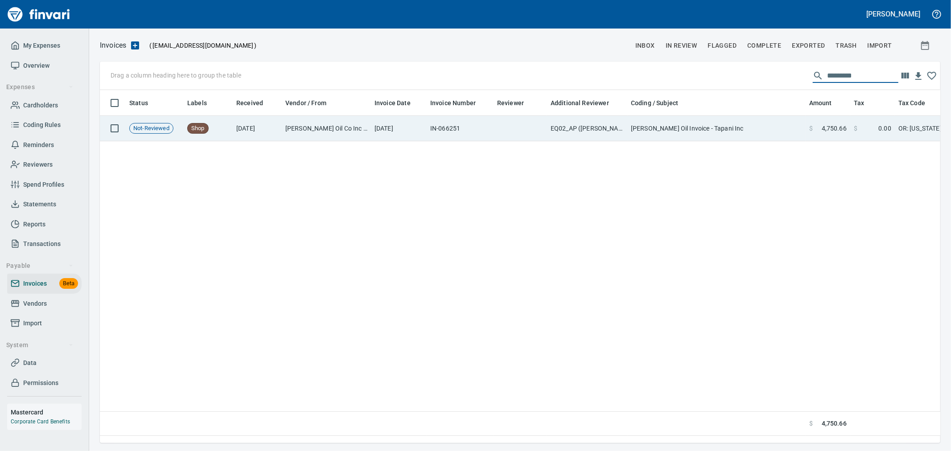
type input "*********"
click at [381, 127] on td "[DATE]" at bounding box center [399, 128] width 56 height 25
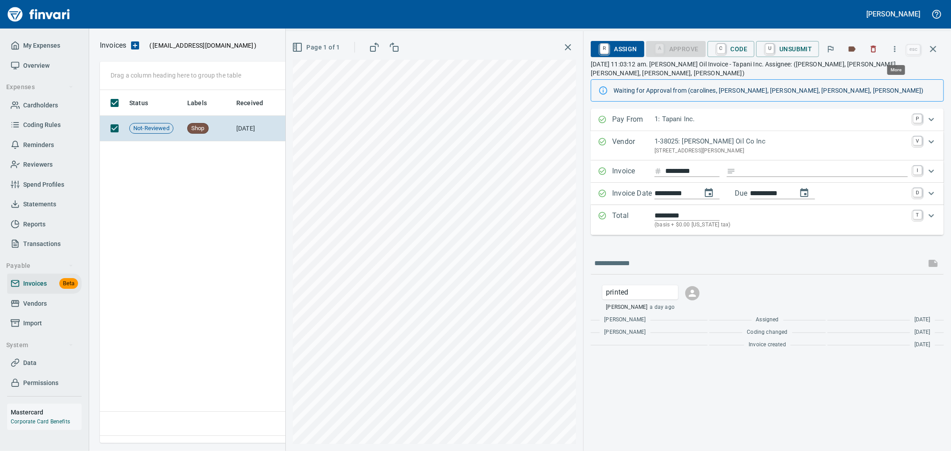
click at [892, 51] on icon "button" at bounding box center [895, 49] width 9 height 9
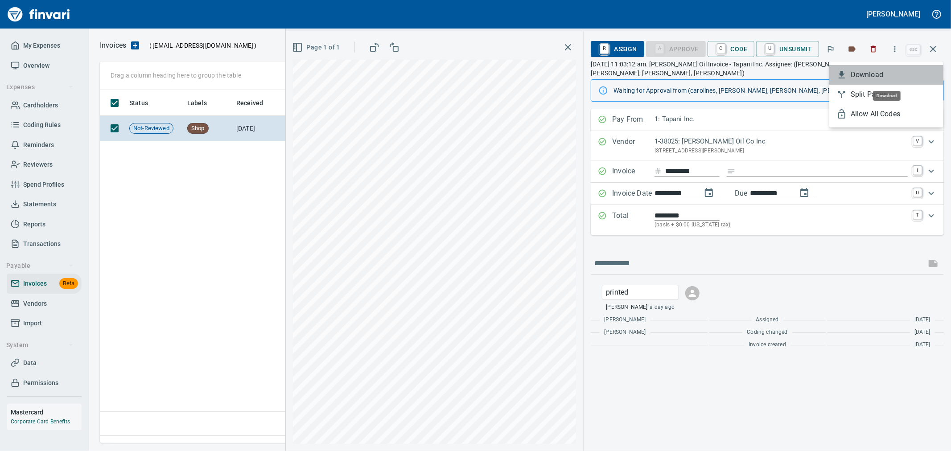
click at [886, 65] on li "Download" at bounding box center [887, 75] width 114 height 20
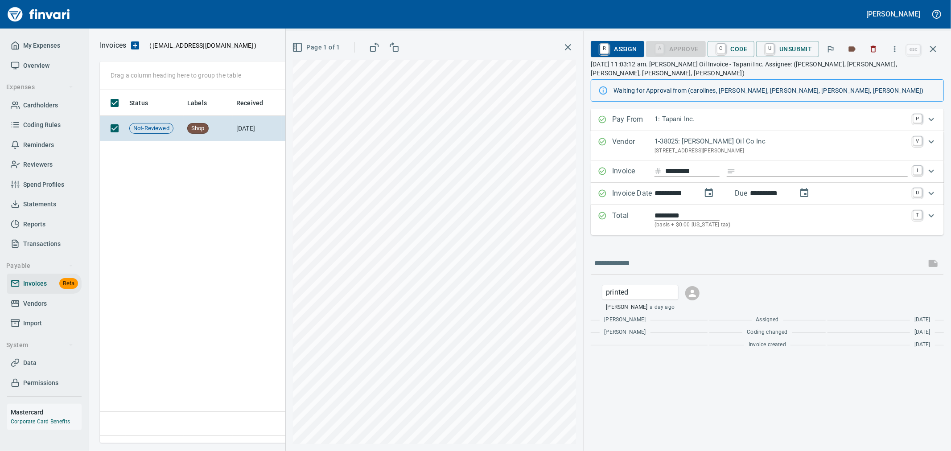
click at [876, 47] on icon "button" at bounding box center [873, 49] width 5 height 7
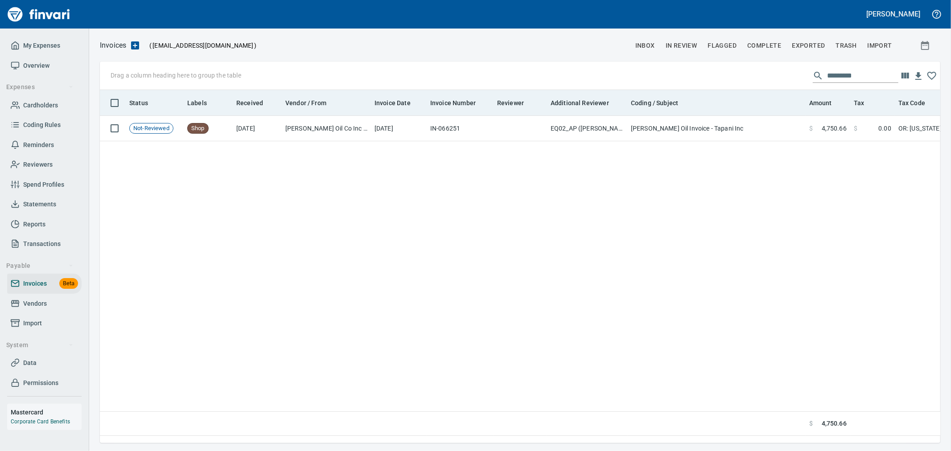
scroll to position [338, 833]
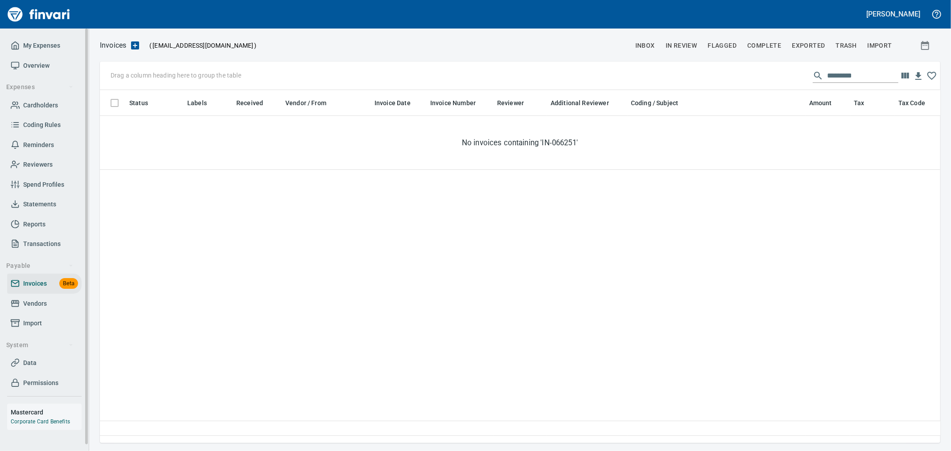
click at [60, 297] on link "Vendors" at bounding box center [44, 304] width 74 height 20
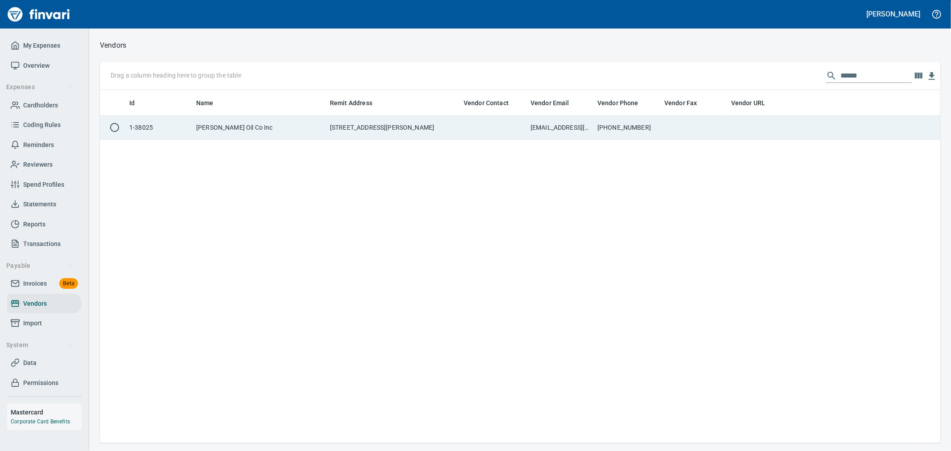
scroll to position [346, 833]
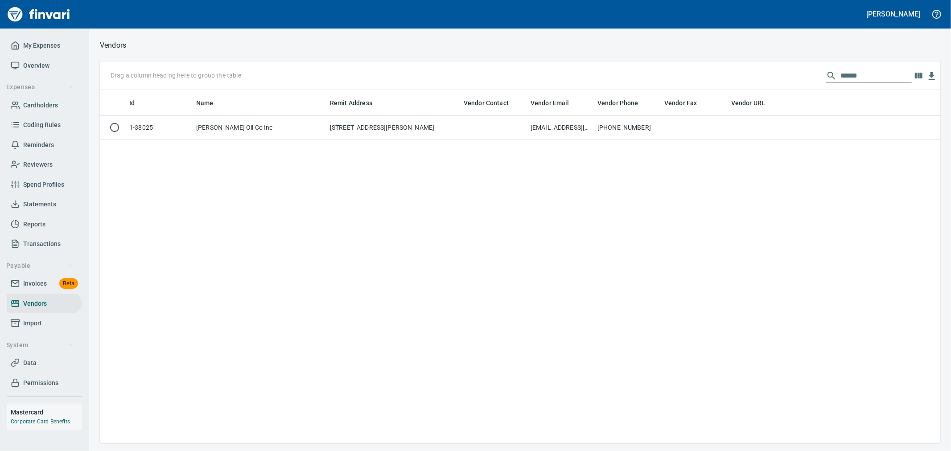
drag, startPoint x: 872, startPoint y: 76, endPoint x: 721, endPoint y: 78, distance: 151.2
click at [732, 78] on div "Drag a column heading here to group the table ******" at bounding box center [520, 76] width 841 height 29
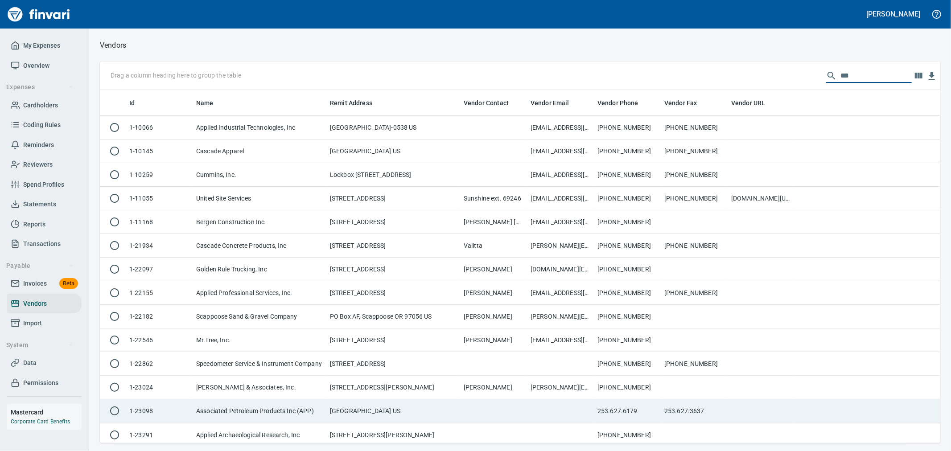
type input "***"
click at [426, 407] on td "[GEOGRAPHIC_DATA] US" at bounding box center [393, 412] width 134 height 24
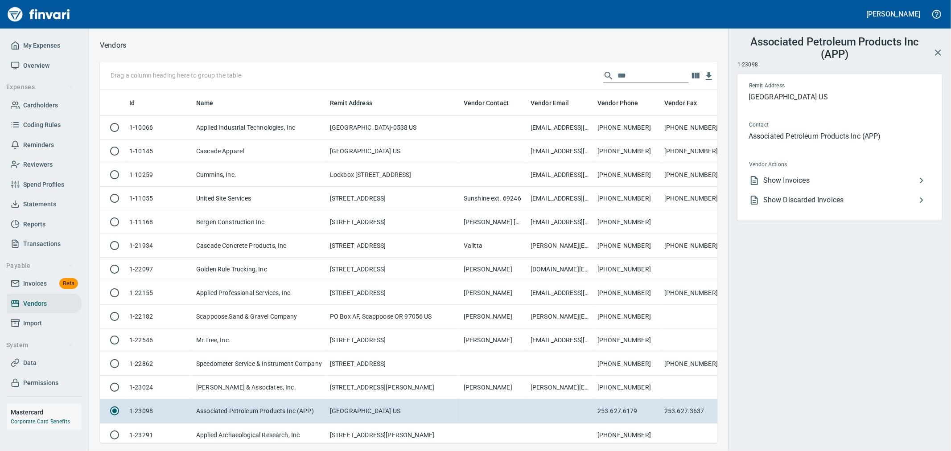
scroll to position [338, 603]
click at [794, 183] on span "Show Invoices" at bounding box center [840, 180] width 153 height 11
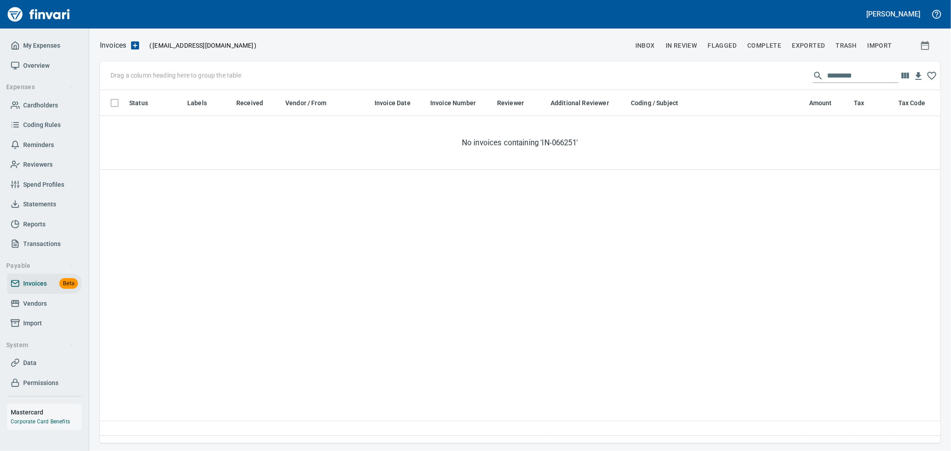
scroll to position [1, 1]
click at [870, 74] on input "*********" at bounding box center [862, 76] width 71 height 14
paste input "text"
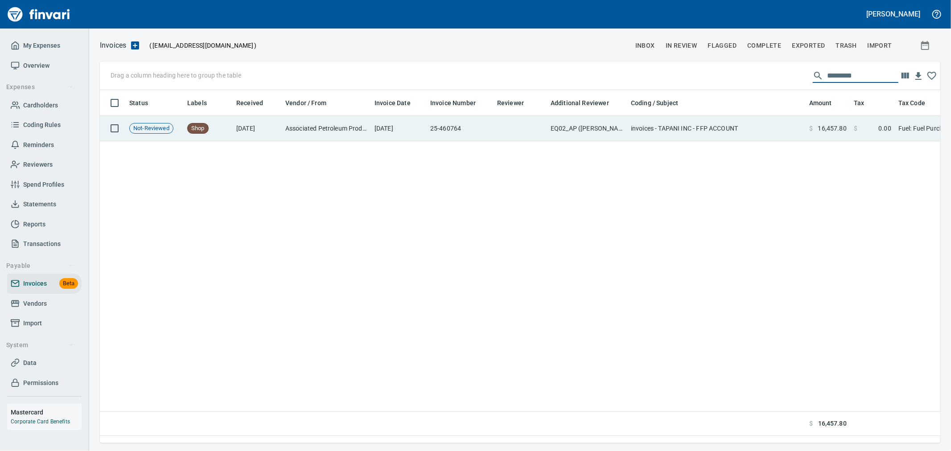
click at [861, 132] on span at bounding box center [868, 128] width 21 height 9
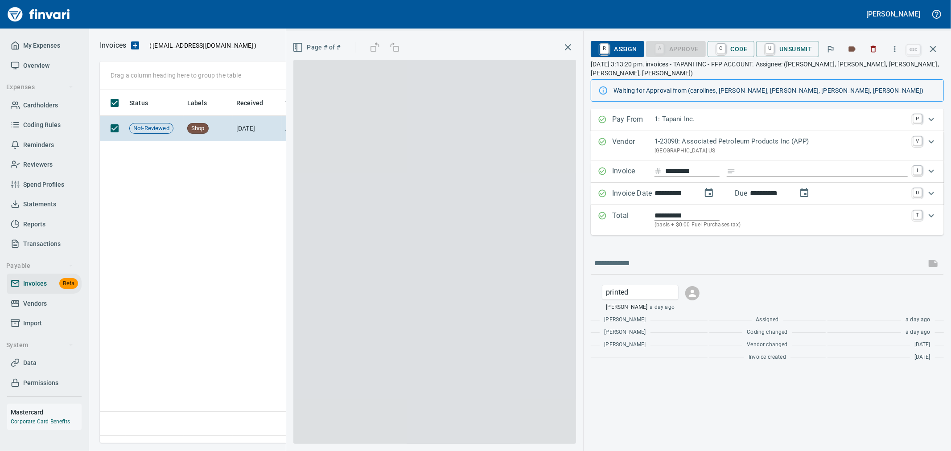
scroll to position [338, 833]
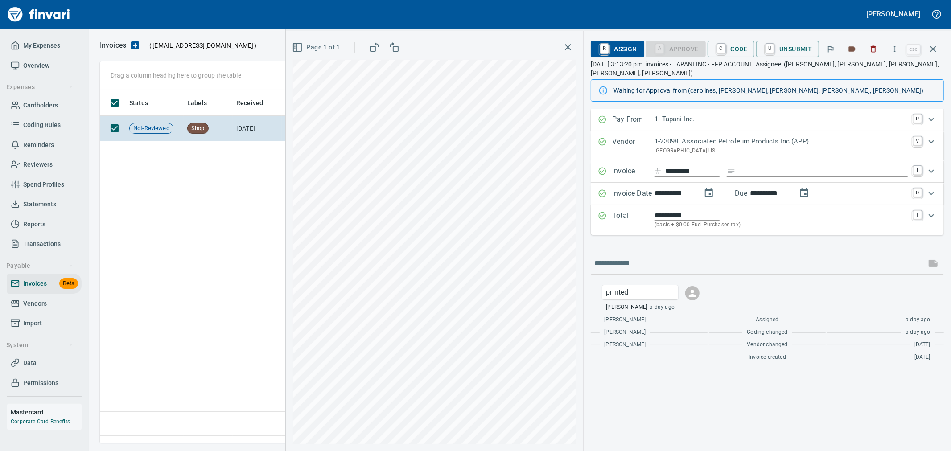
click at [899, 55] on button "button" at bounding box center [895, 49] width 20 height 20
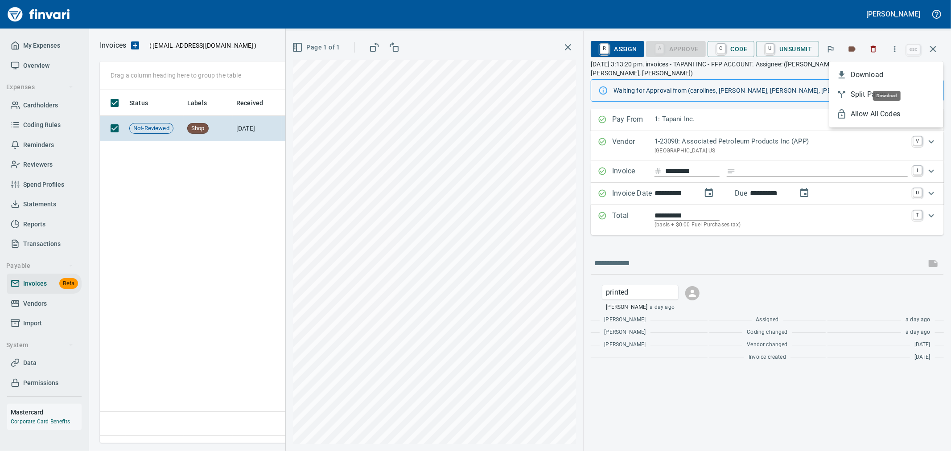
click at [889, 74] on span "Download" at bounding box center [894, 75] width 86 height 11
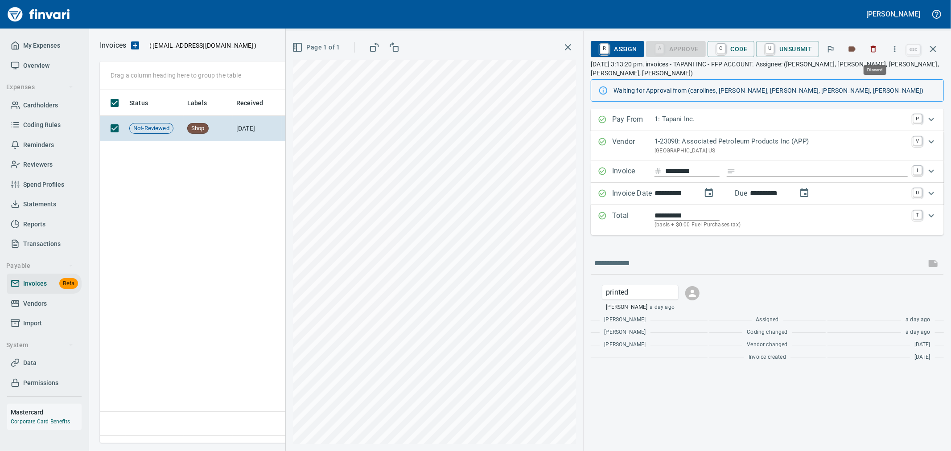
click at [875, 48] on icon "button" at bounding box center [873, 49] width 9 height 9
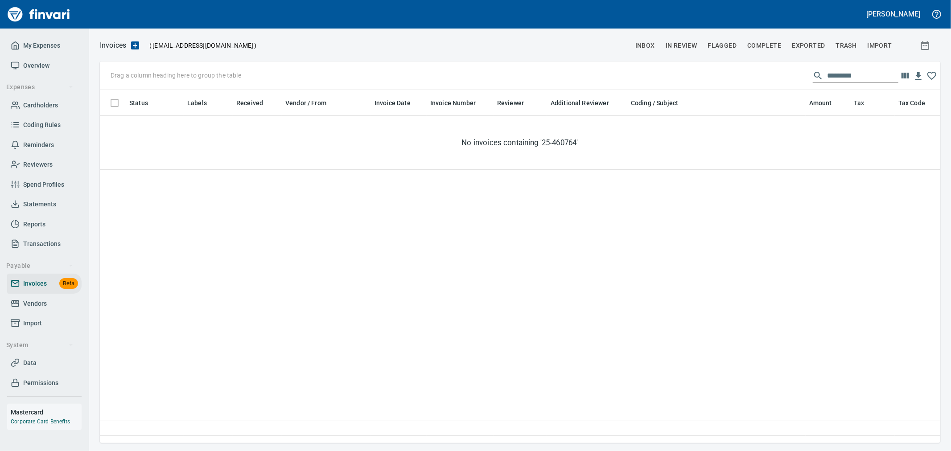
click at [859, 65] on div "Drag a column heading here to group the table *********" at bounding box center [520, 76] width 841 height 29
click at [867, 74] on input "*********" at bounding box center [862, 76] width 71 height 14
paste input "text"
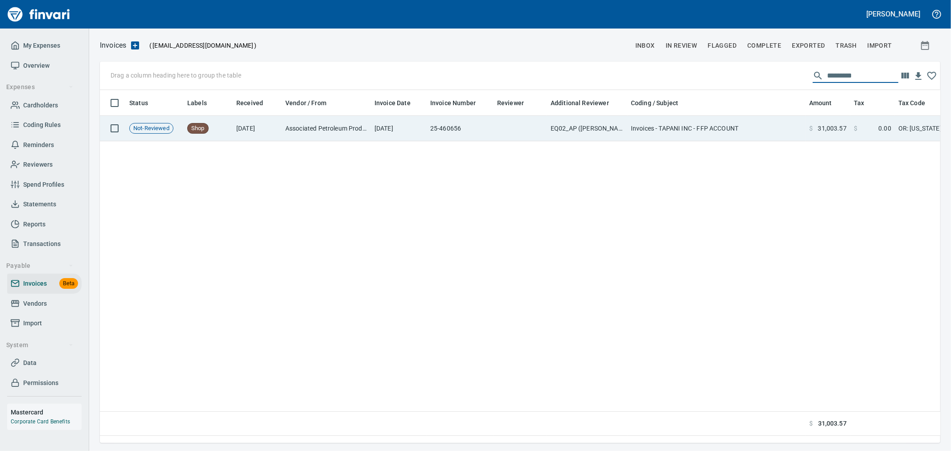
type input "*********"
click at [835, 133] on td "$ 31,003.57" at bounding box center [828, 128] width 45 height 25
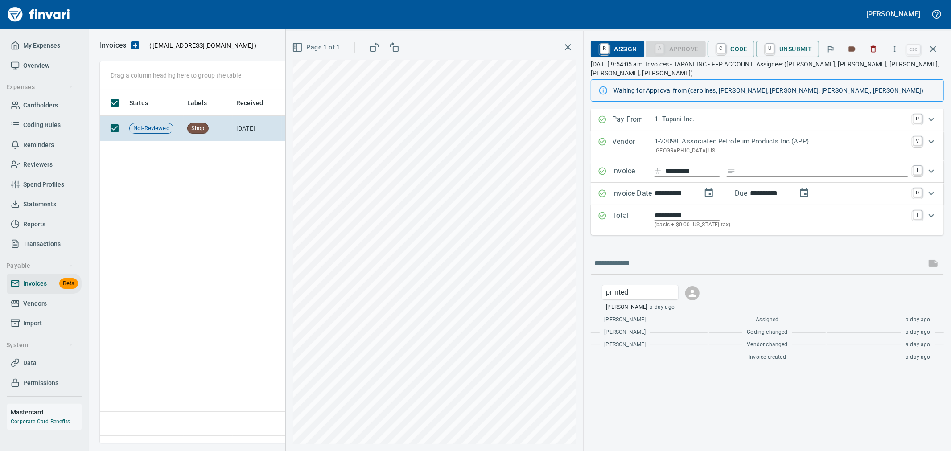
click at [897, 48] on icon "button" at bounding box center [895, 49] width 9 height 9
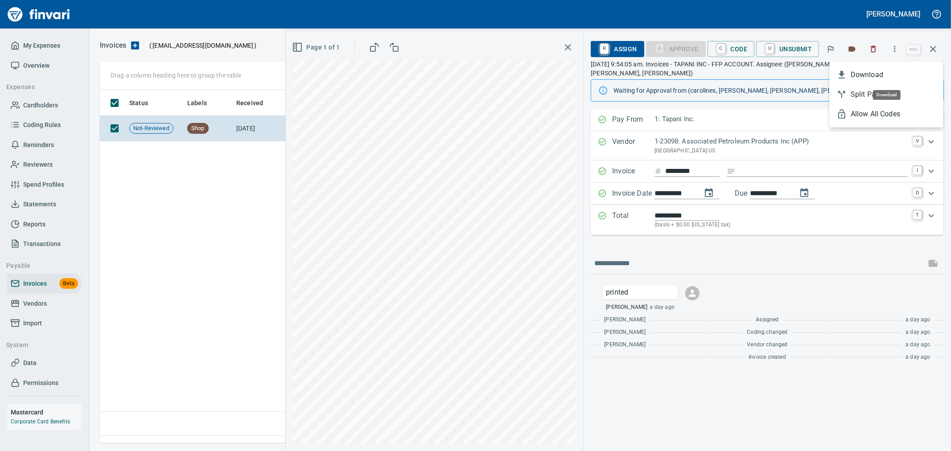
click at [859, 68] on li "Download" at bounding box center [887, 75] width 114 height 20
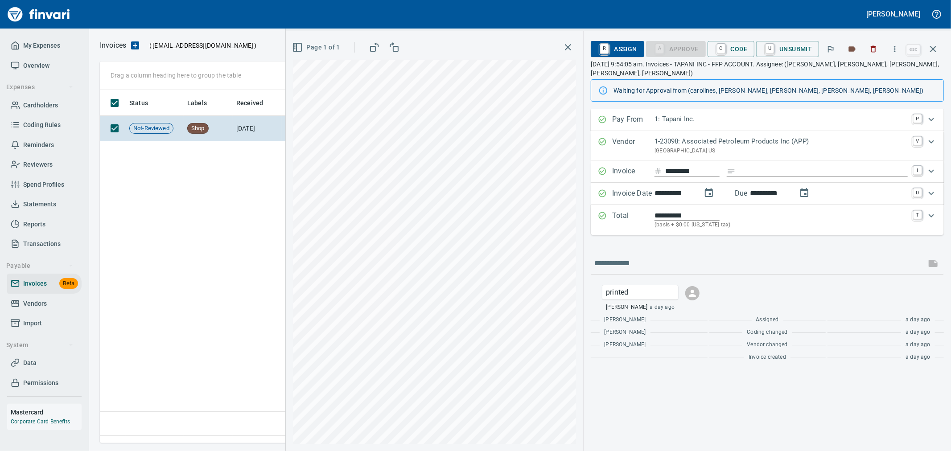
scroll to position [338, 833]
click at [882, 51] on button "button" at bounding box center [874, 49] width 20 height 20
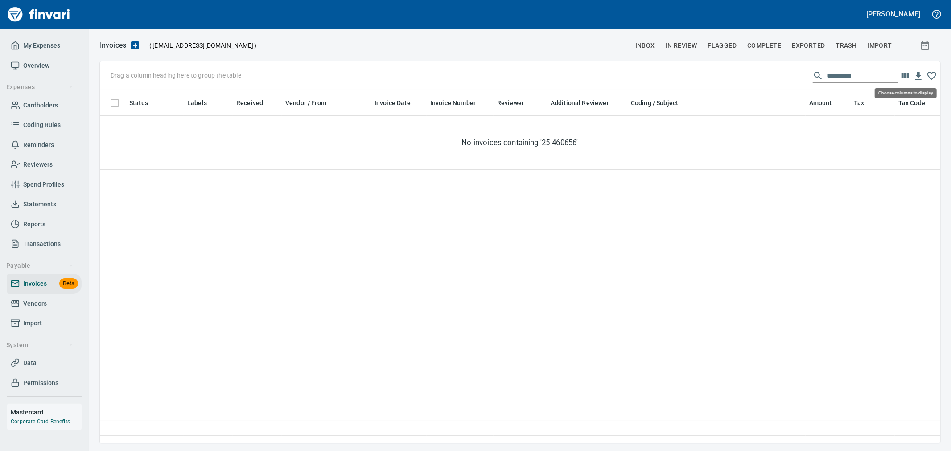
scroll to position [338, 833]
click at [871, 70] on input "*********" at bounding box center [862, 76] width 71 height 14
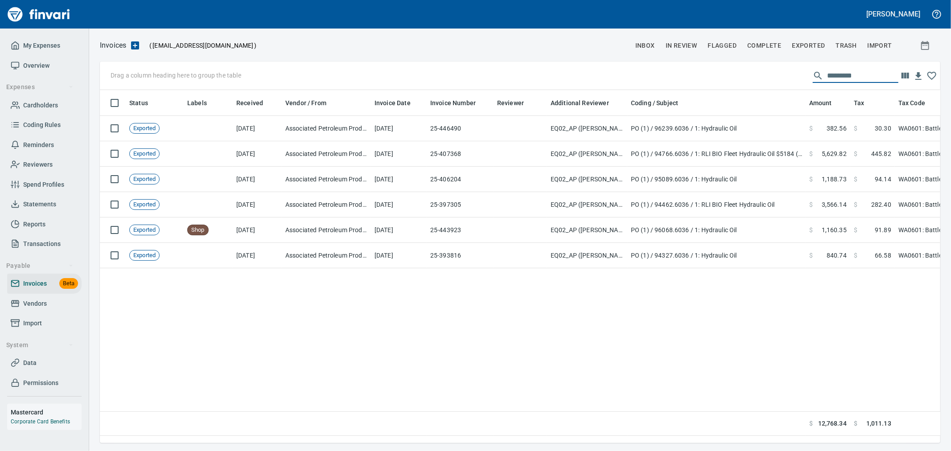
click at [686, 57] on div "Invoices ( [EMAIL_ADDRESS][DOMAIN_NAME] ) inbox In Review Flagged Complete Expo…" at bounding box center [520, 241] width 862 height 404
click at [689, 47] on span "In Review" at bounding box center [682, 45] width 32 height 11
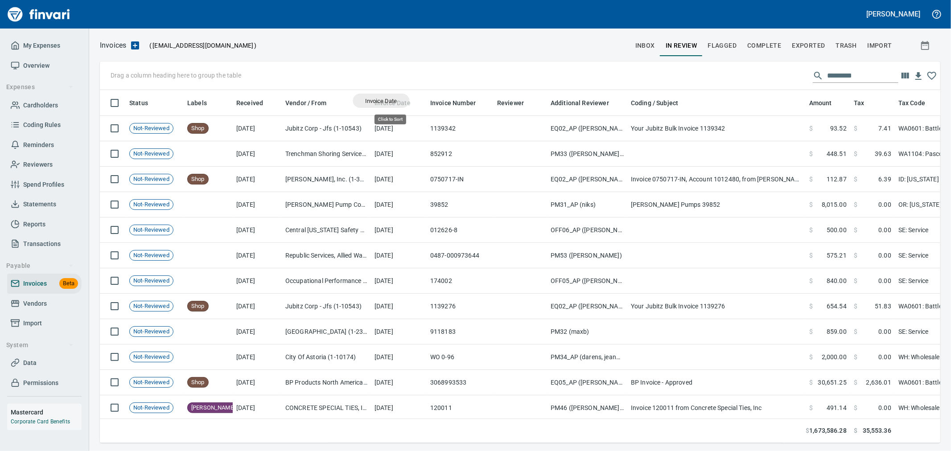
scroll to position [338, 826]
drag, startPoint x: 392, startPoint y: 101, endPoint x: 140, endPoint y: 69, distance: 253.5
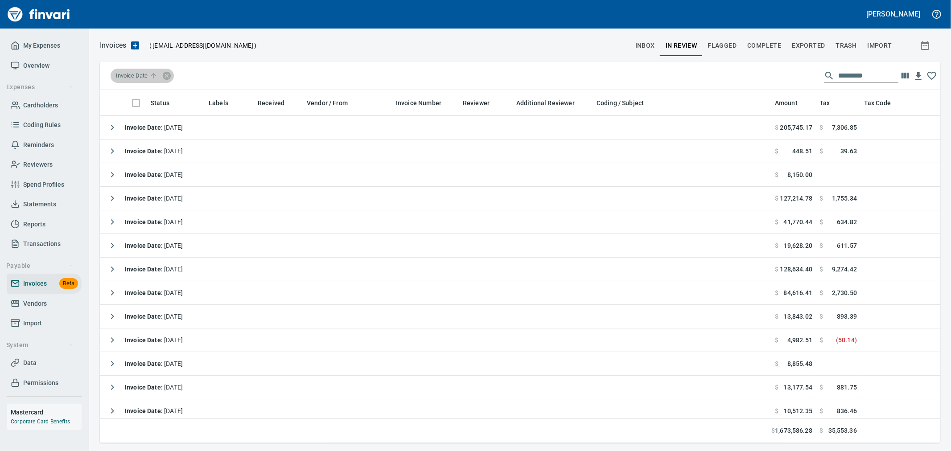
click at [135, 74] on span "Invoice Date" at bounding box center [137, 76] width 43 height 8
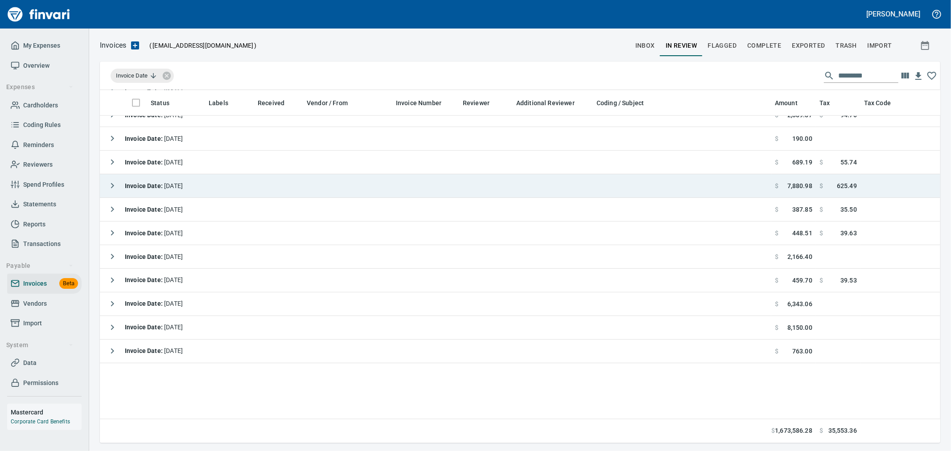
scroll to position [1267, 0]
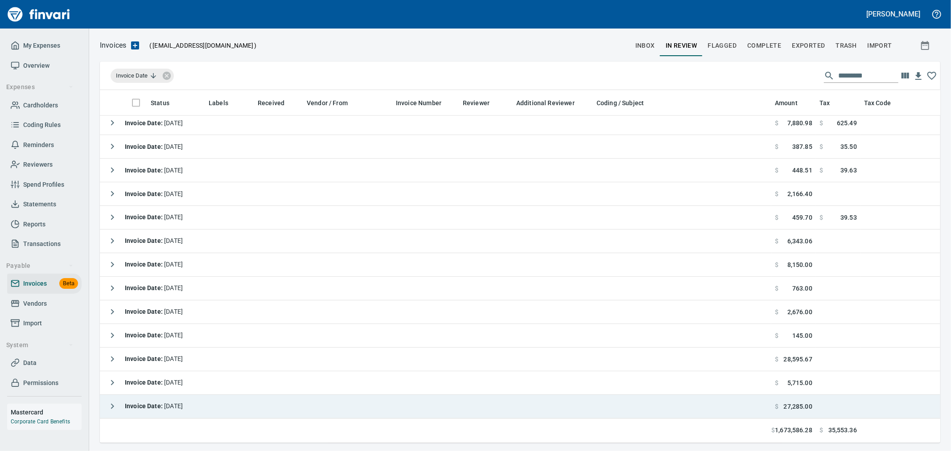
click at [168, 403] on span "Invoice Date : [DATE]" at bounding box center [154, 406] width 58 height 7
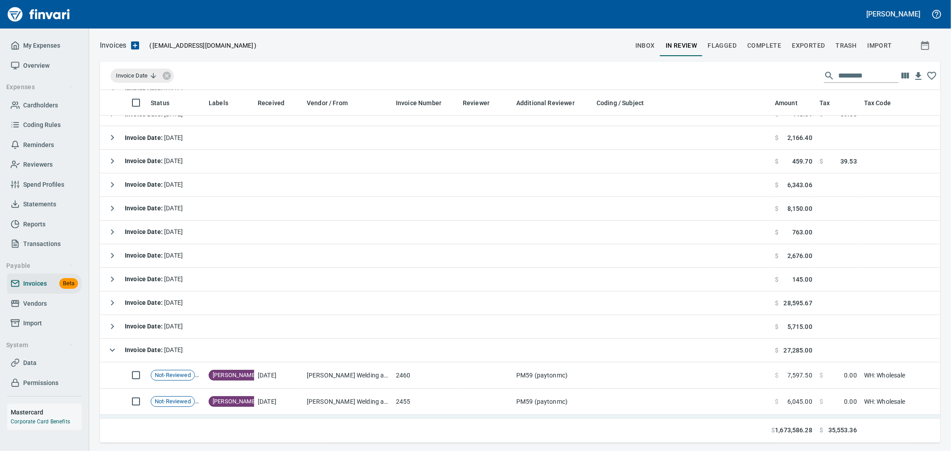
scroll to position [1372, 0]
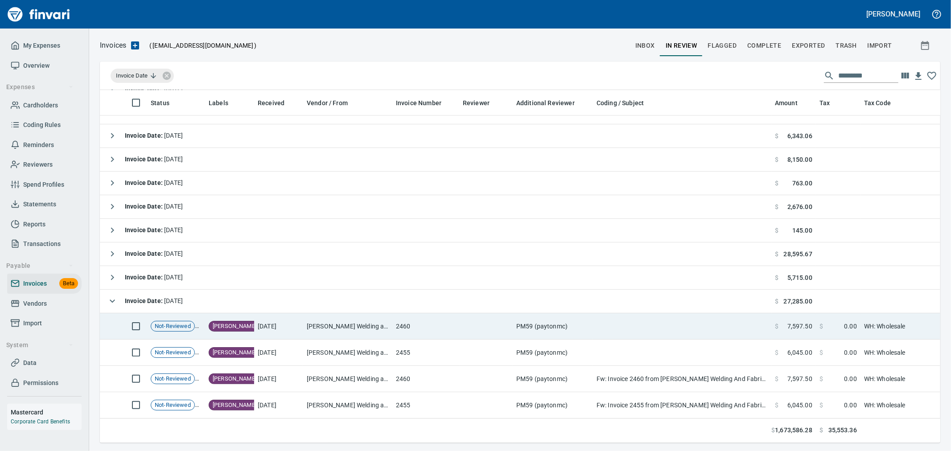
click at [369, 321] on td "[PERSON_NAME] Welding and Fabrication LLC (1-29609)" at bounding box center [347, 327] width 89 height 26
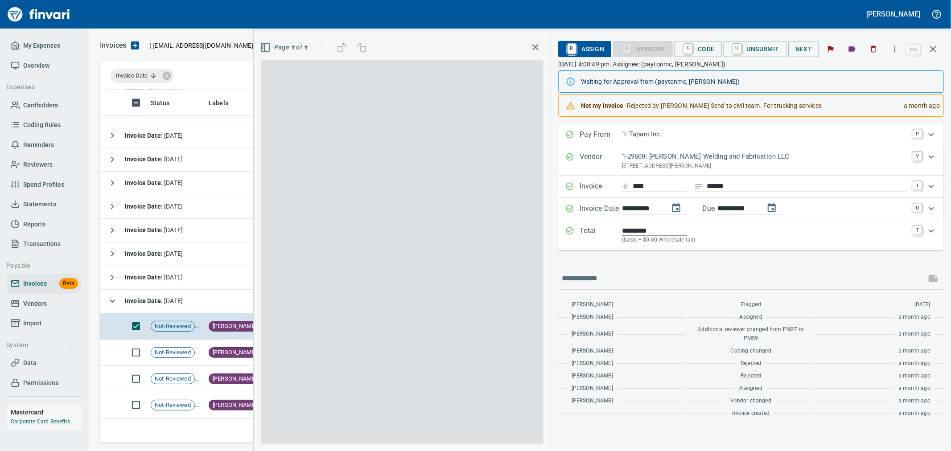
scroll to position [338, 826]
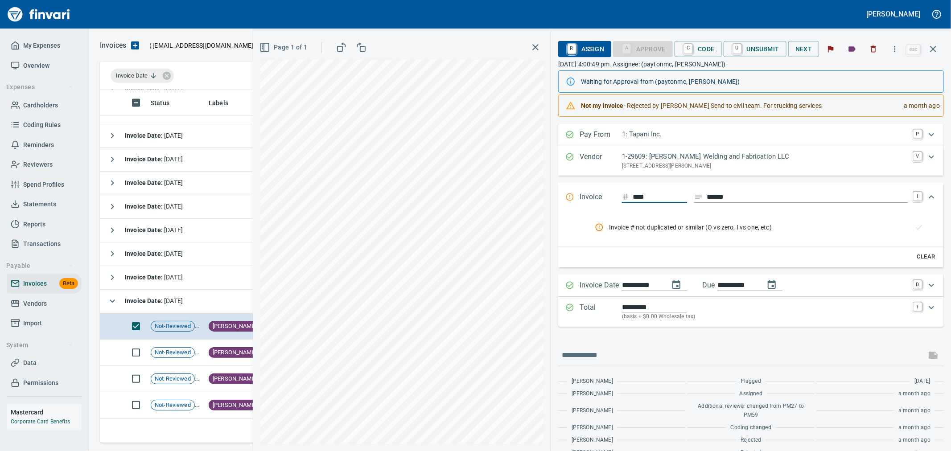
click at [535, 49] on icon "button" at bounding box center [535, 47] width 11 height 11
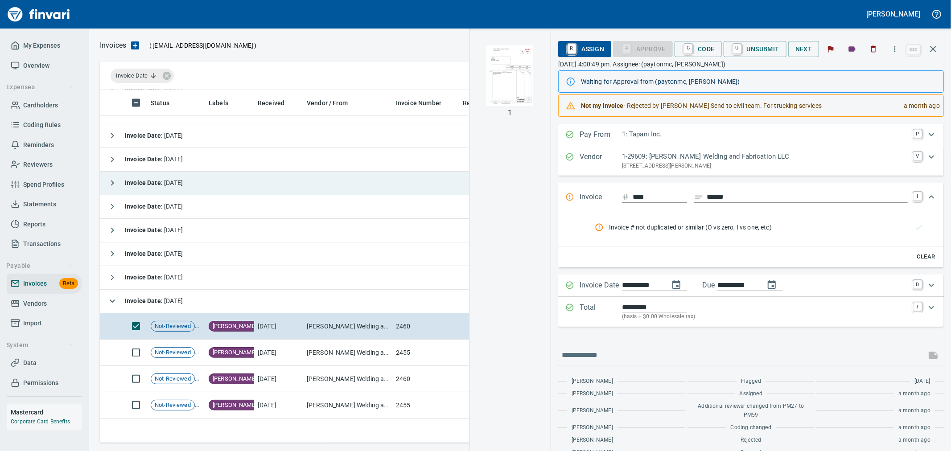
click at [113, 296] on icon "button" at bounding box center [112, 301] width 11 height 11
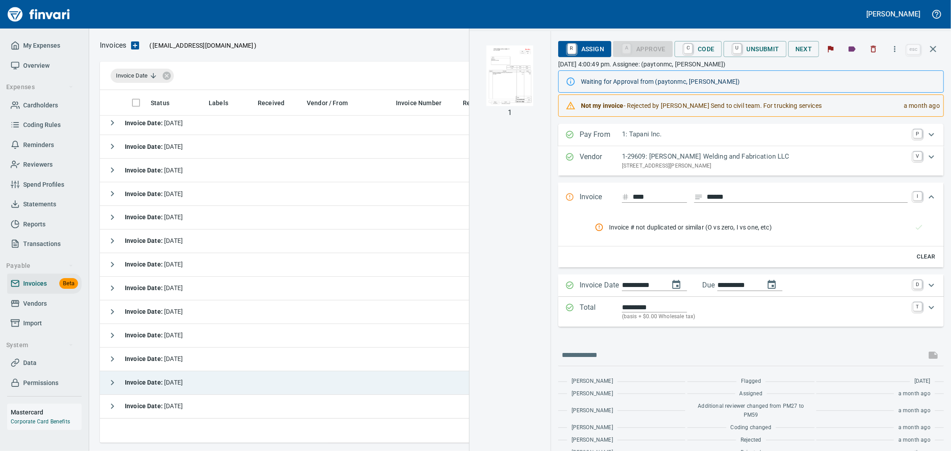
scroll to position [1267, 0]
drag, startPoint x: 108, startPoint y: 368, endPoint x: 187, endPoint y: 374, distance: 79.2
click at [108, 374] on button "button" at bounding box center [112, 383] width 18 height 18
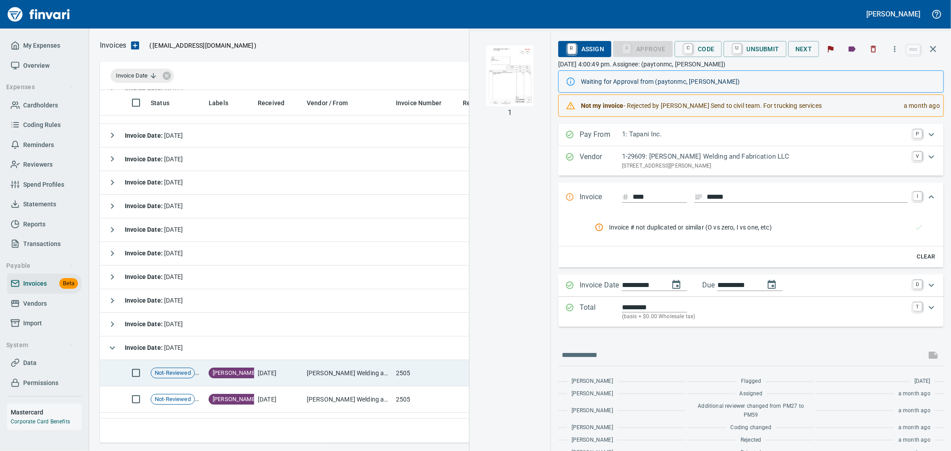
scroll to position [1320, 0]
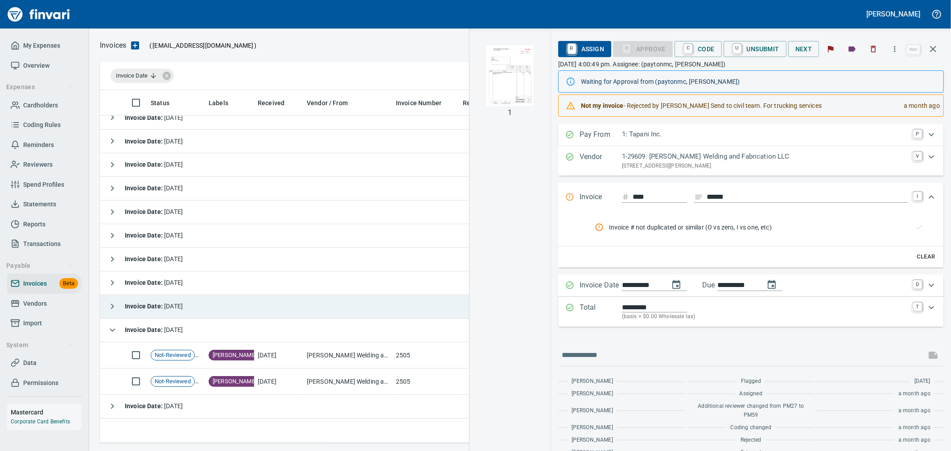
click at [113, 304] on icon "button" at bounding box center [112, 306] width 3 height 5
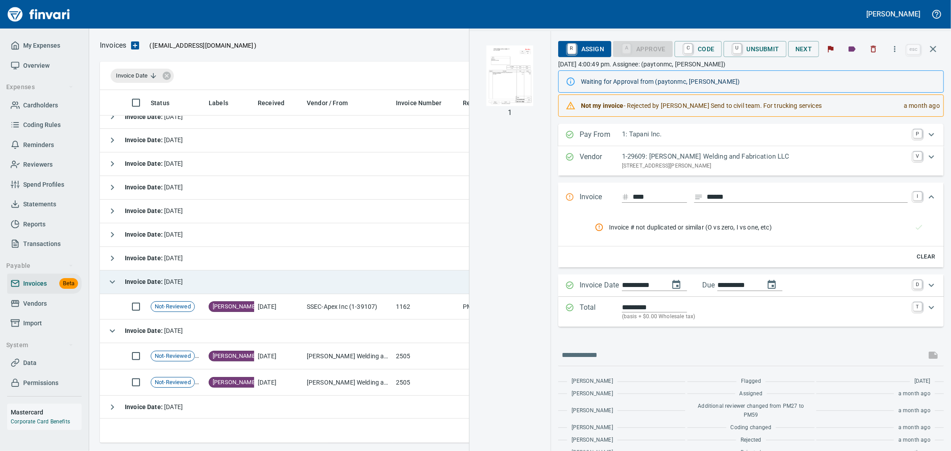
scroll to position [1345, 0]
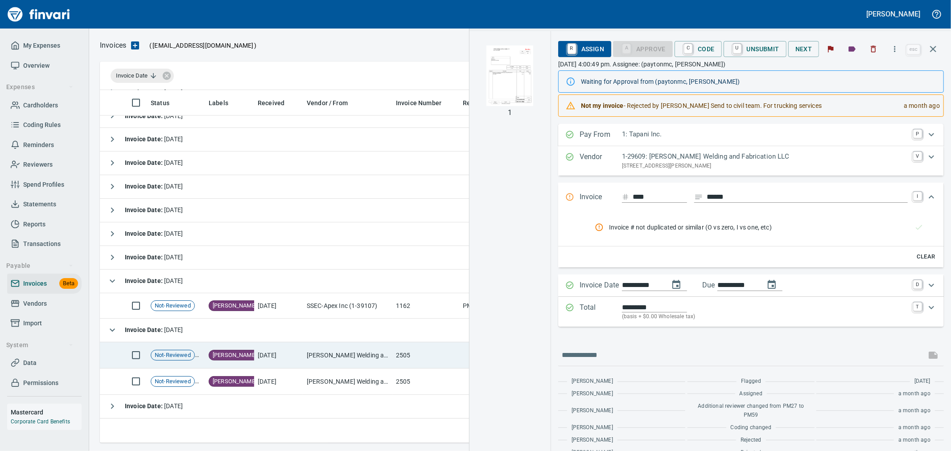
click at [328, 298] on td "SSEC-Apex Inc (1-39107)" at bounding box center [347, 305] width 89 height 25
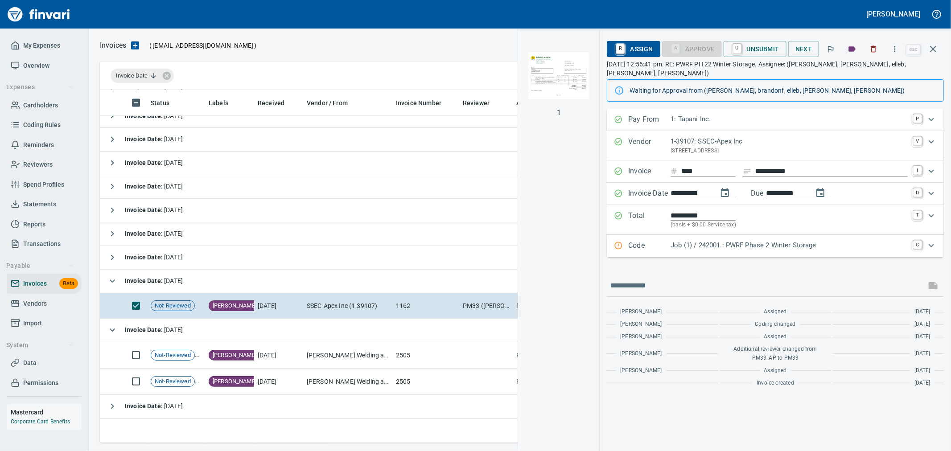
drag, startPoint x: 111, startPoint y: 273, endPoint x: 117, endPoint y: 252, distance: 21.3
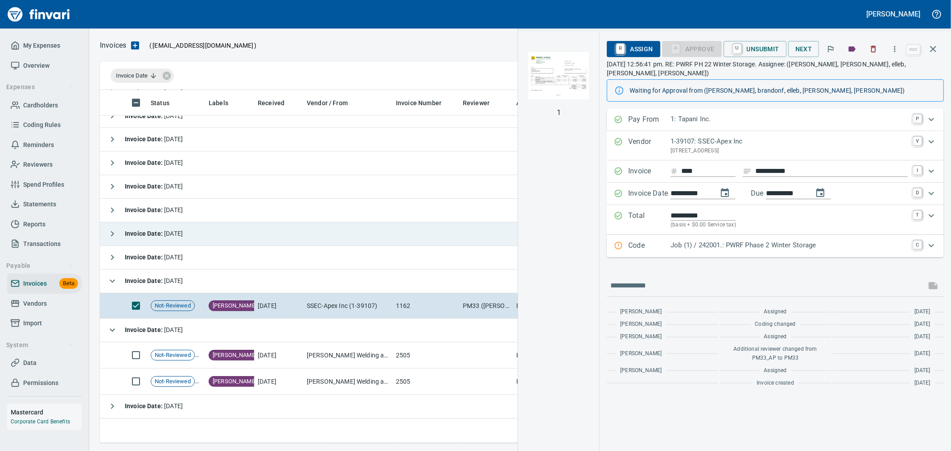
click at [111, 276] on icon "button" at bounding box center [112, 281] width 11 height 11
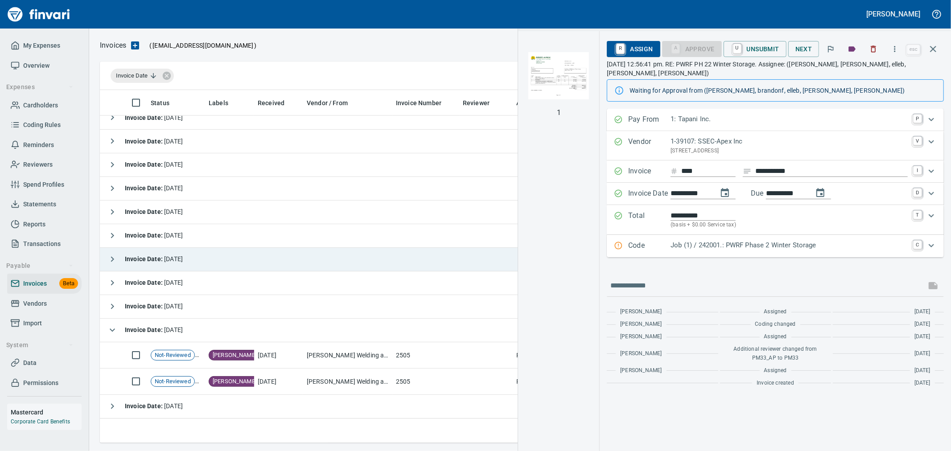
scroll to position [1320, 0]
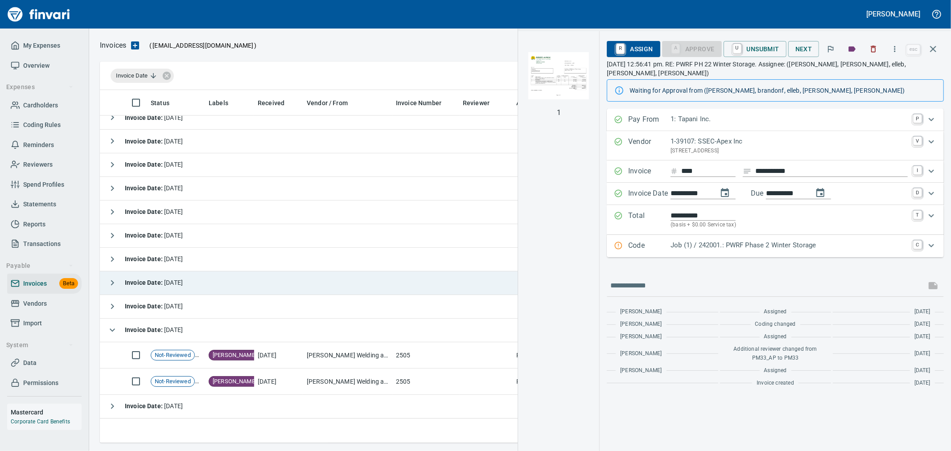
click at [114, 278] on icon "button" at bounding box center [112, 283] width 11 height 11
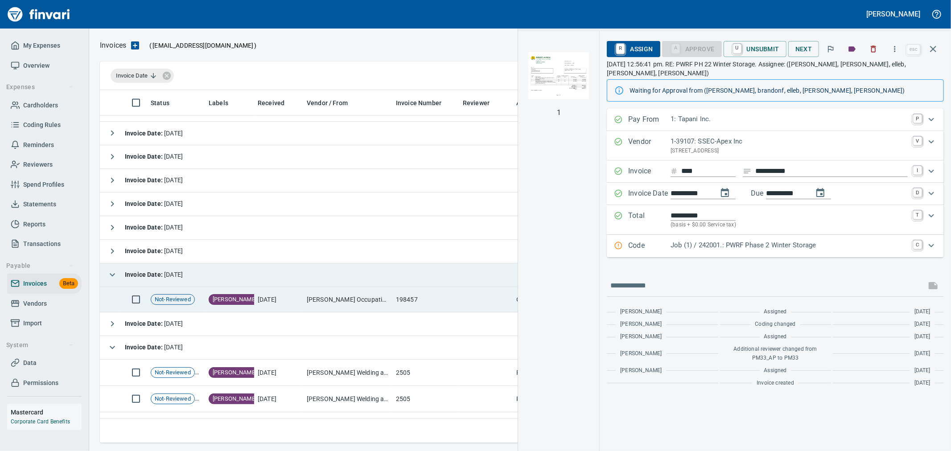
click at [354, 301] on td "[PERSON_NAME] Occupational Health Center (1-30090)" at bounding box center [347, 299] width 89 height 25
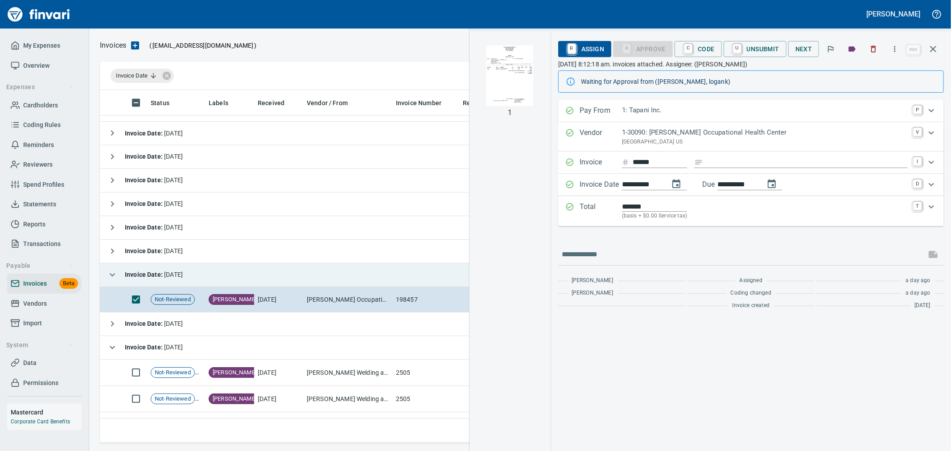
click at [486, 66] on img "button" at bounding box center [510, 75] width 61 height 61
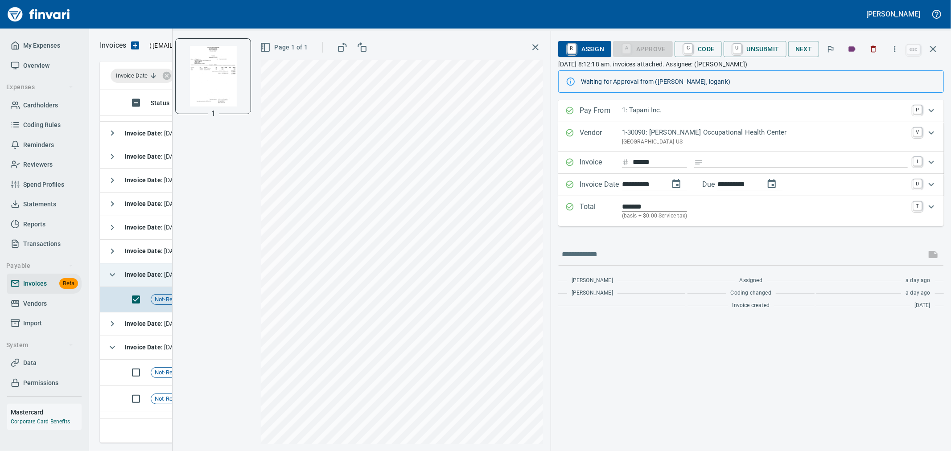
click at [636, 184] on input "**********" at bounding box center [642, 184] width 40 height 11
click at [484, 172] on div "**********" at bounding box center [562, 241] width 779 height 420
drag, startPoint x: 685, startPoint y: 194, endPoint x: 767, endPoint y: 194, distance: 82.5
click at [766, 194] on Date "**********" at bounding box center [751, 185] width 386 height 22
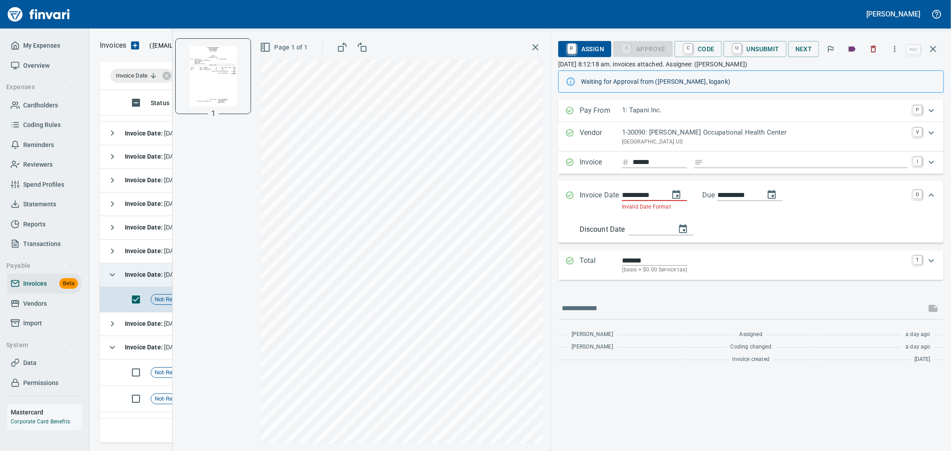
type input "**********"
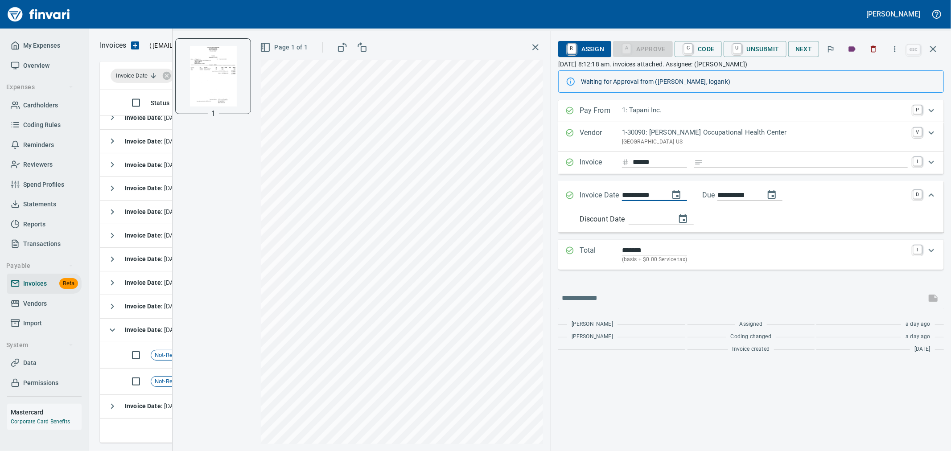
type input "**********"
click at [862, 196] on div "**********" at bounding box center [765, 195] width 286 height 11
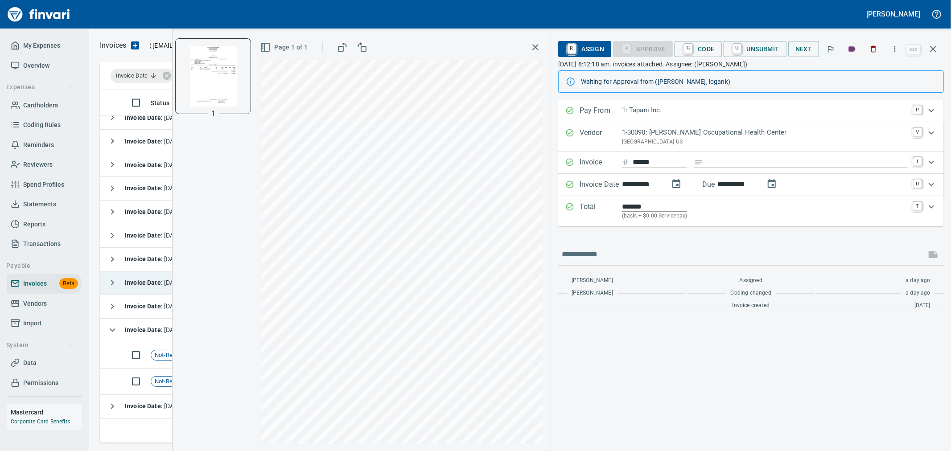
click at [938, 51] on icon "button" at bounding box center [933, 49] width 11 height 11
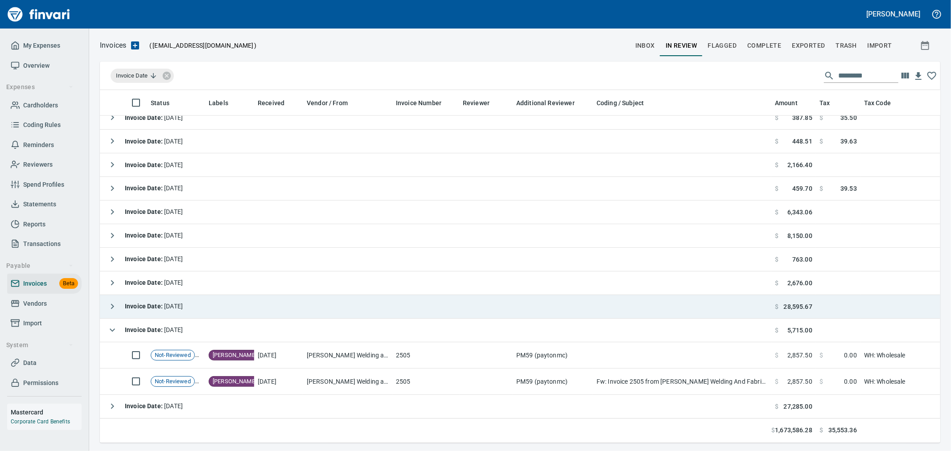
click at [161, 303] on strong "Invoice Date :" at bounding box center [144, 306] width 39 height 7
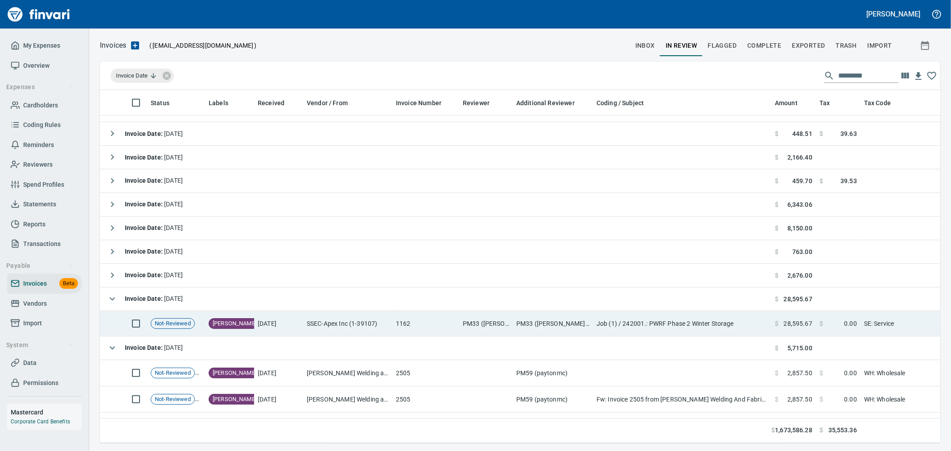
scroll to position [1320, 0]
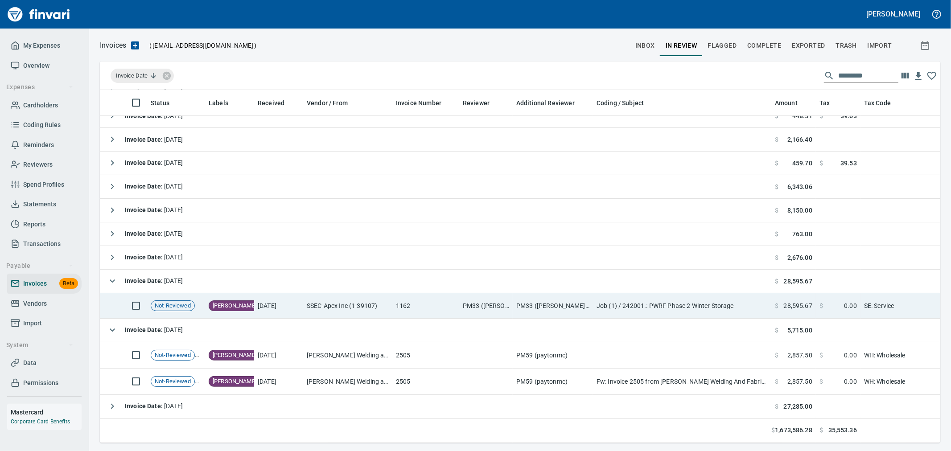
click at [364, 297] on td "SSEC-Apex Inc (1-39107)" at bounding box center [347, 305] width 89 height 25
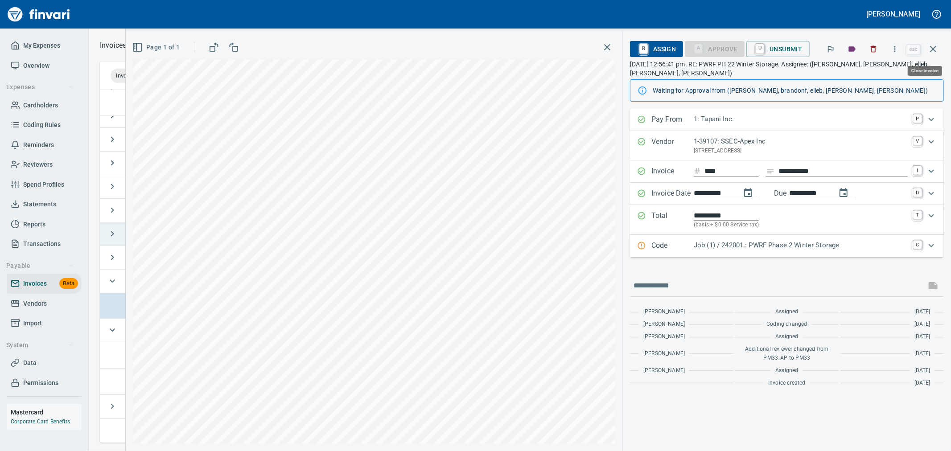
click at [934, 48] on icon "button" at bounding box center [933, 49] width 6 height 6
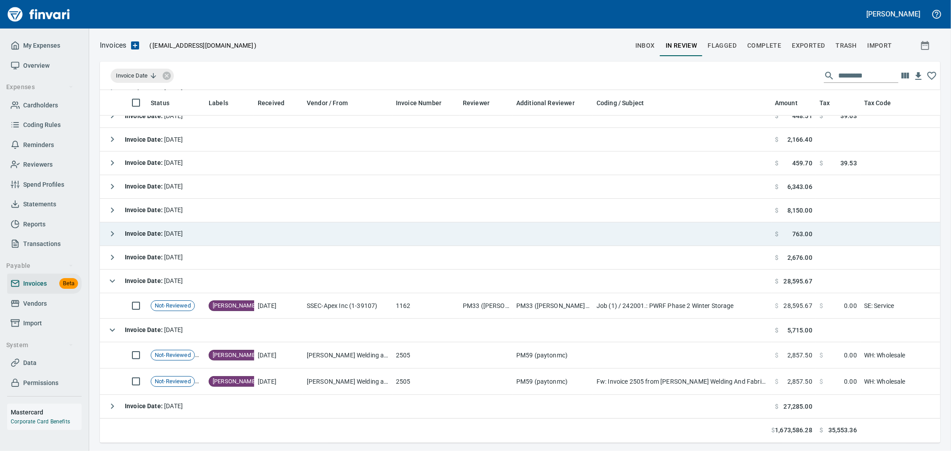
scroll to position [338, 826]
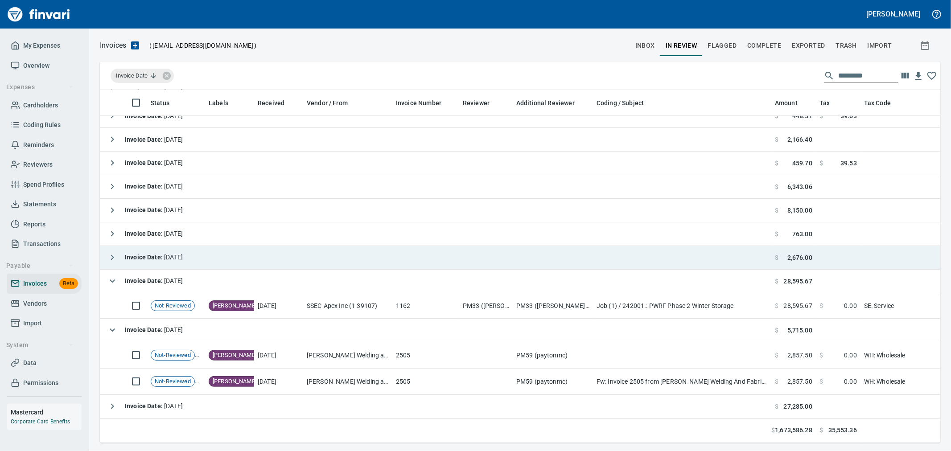
click at [146, 254] on strong "Invoice Date :" at bounding box center [144, 257] width 39 height 7
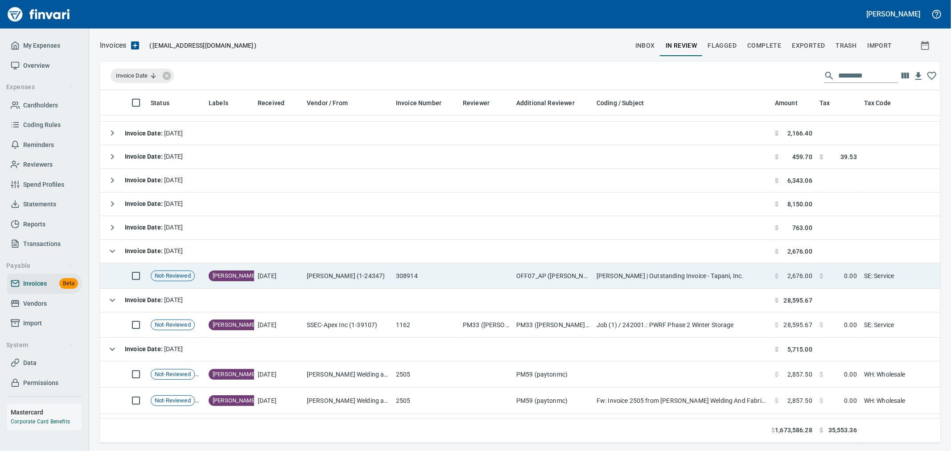
click at [330, 267] on td "[PERSON_NAME] (1-24347)" at bounding box center [347, 276] width 89 height 25
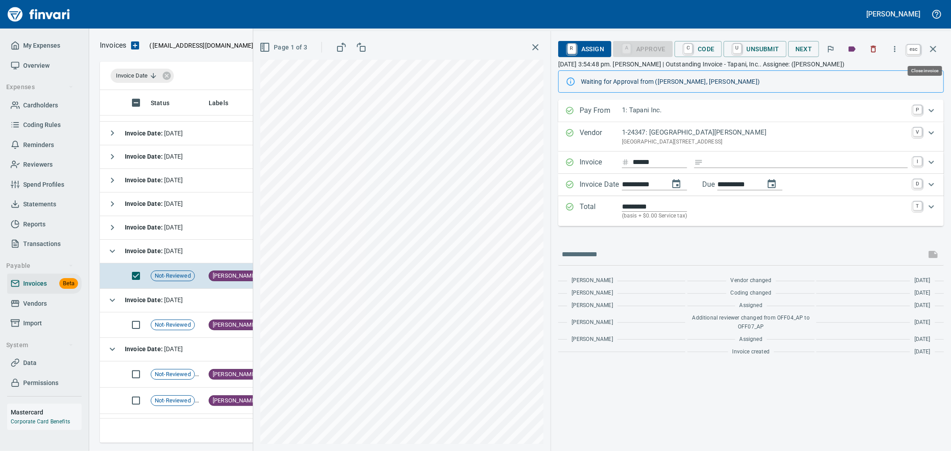
drag, startPoint x: 934, startPoint y: 50, endPoint x: 114, endPoint y: 250, distance: 843.6
click at [934, 50] on icon "button" at bounding box center [933, 49] width 11 height 11
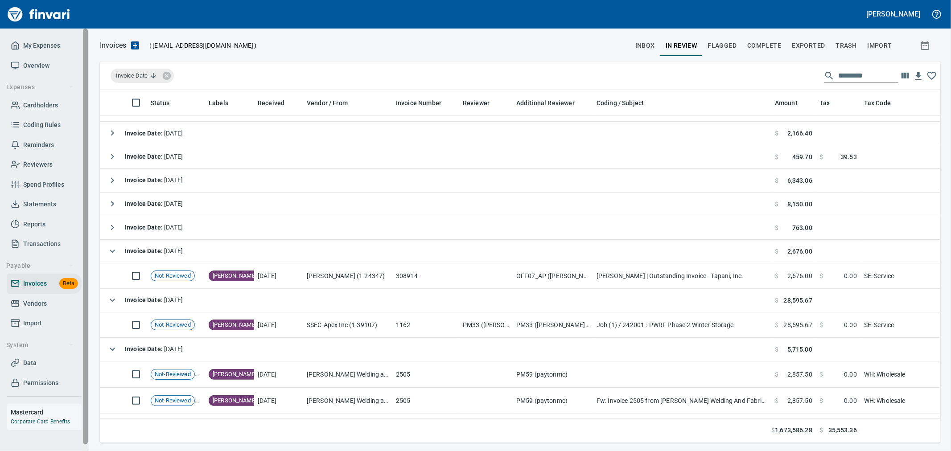
scroll to position [338, 826]
